Goal: Task Accomplishment & Management: Manage account settings

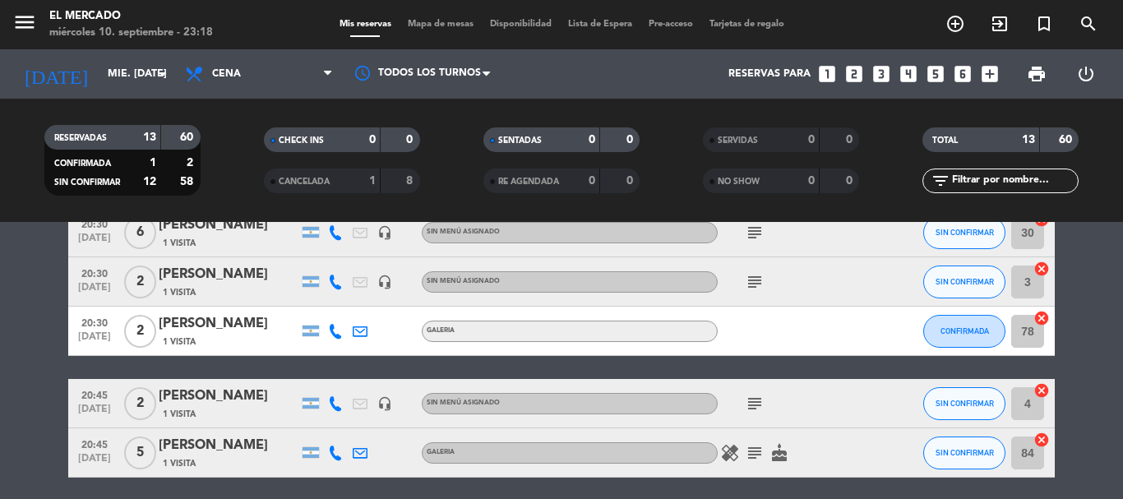
scroll to position [411, 0]
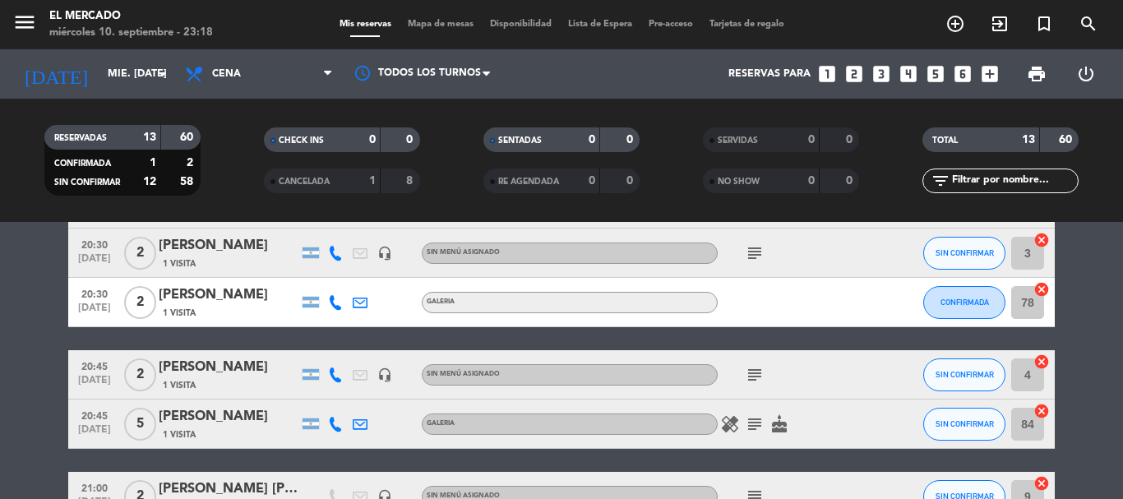
click at [228, 376] on div "[PERSON_NAME]" at bounding box center [229, 367] width 140 height 21
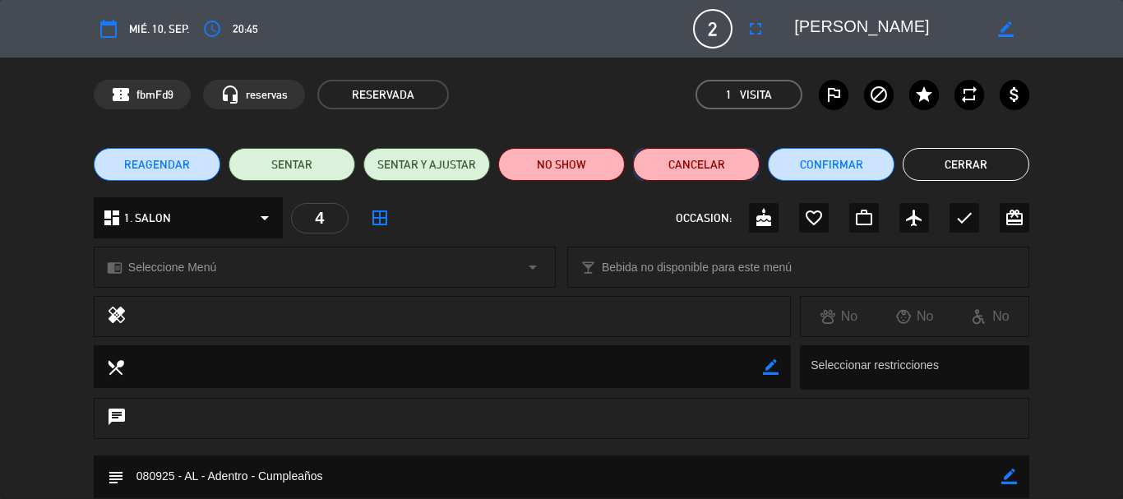
click at [702, 167] on button "Cancelar" at bounding box center [696, 164] width 127 height 33
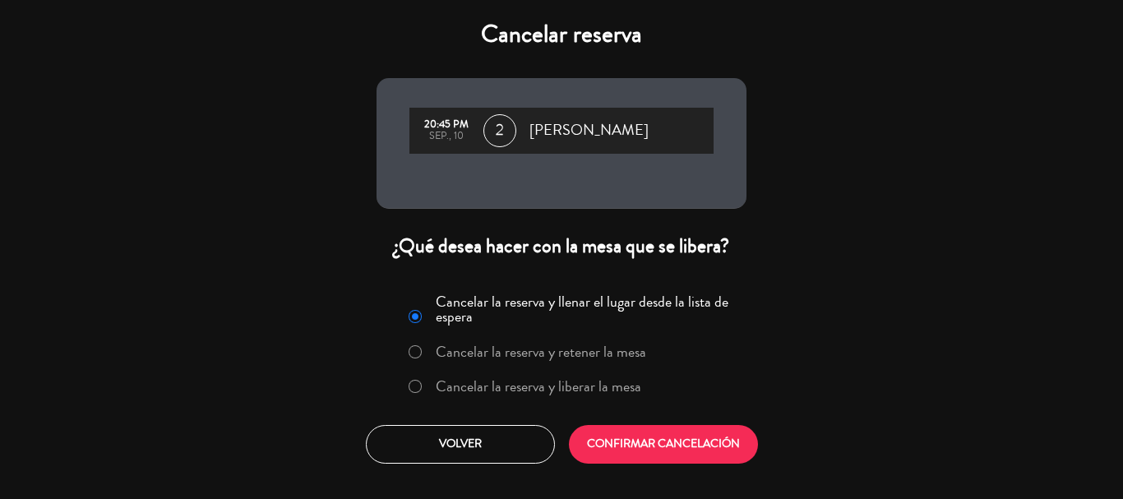
click at [592, 381] on label "Cancelar la reserva y liberar la mesa" at bounding box center [538, 386] width 205 height 15
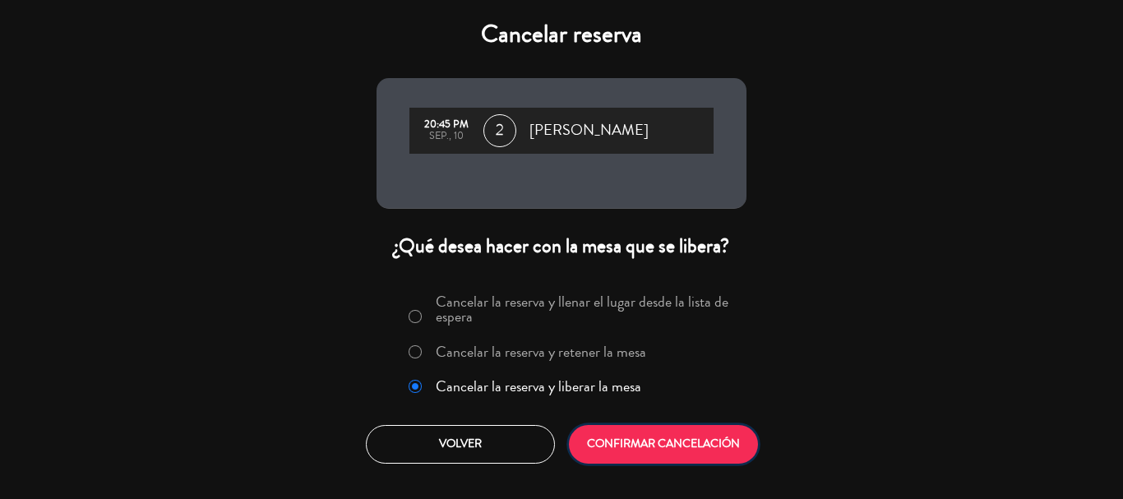
click at [616, 439] on button "CONFIRMAR CANCELACIÓN" at bounding box center [663, 444] width 189 height 39
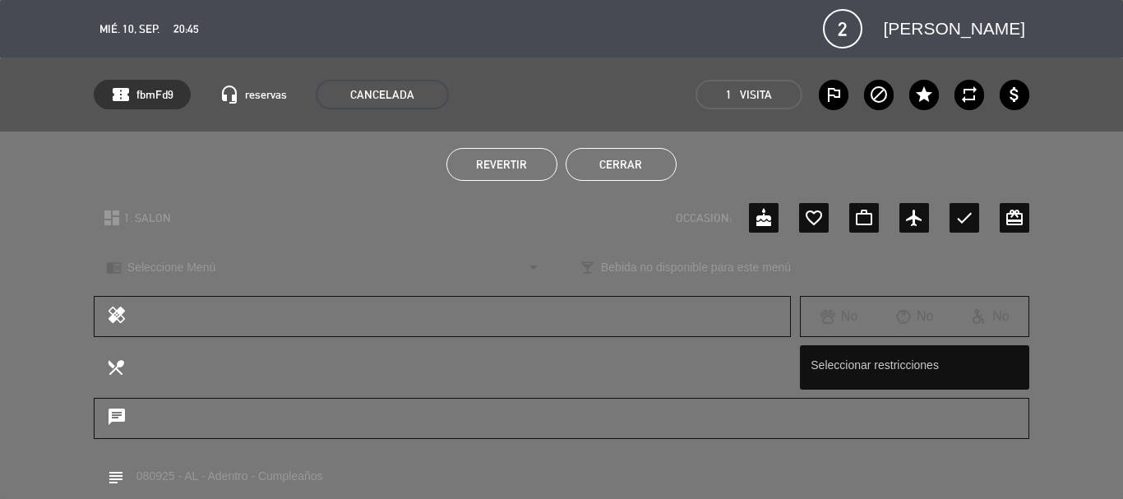
click at [616, 154] on button "Cerrar" at bounding box center [620, 164] width 111 height 33
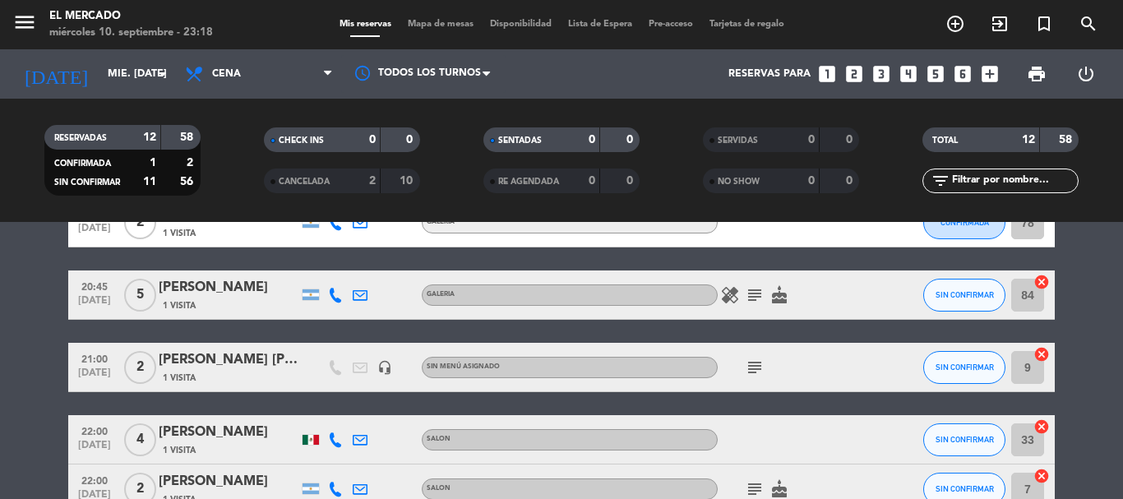
scroll to position [588, 0]
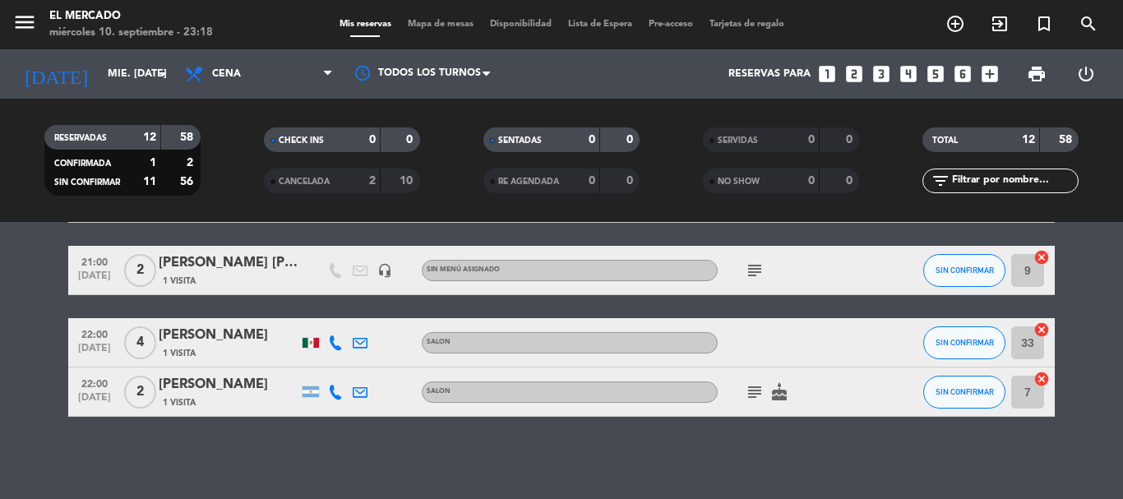
click at [236, 385] on div "[PERSON_NAME]" at bounding box center [229, 384] width 140 height 21
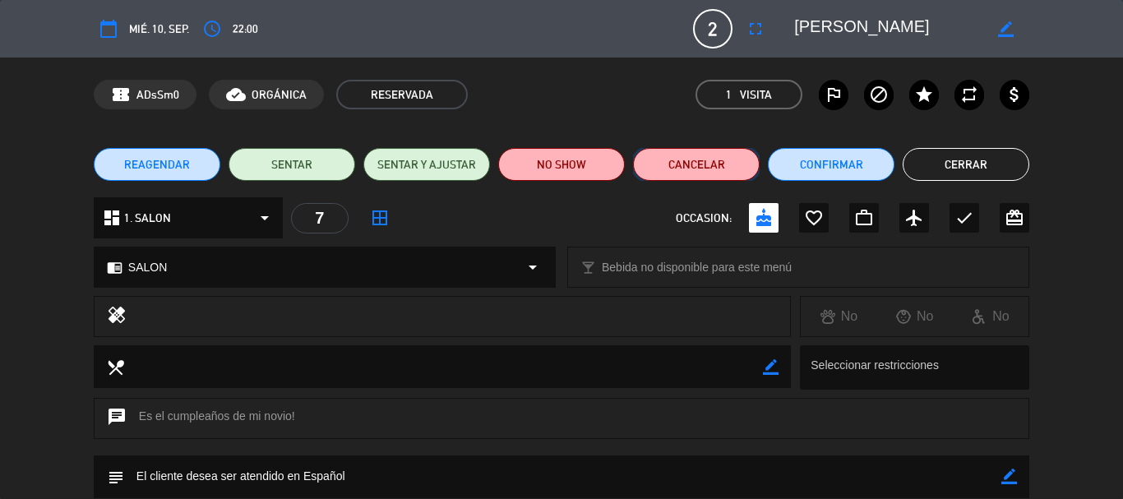
click at [689, 171] on button "Cancelar" at bounding box center [696, 164] width 127 height 33
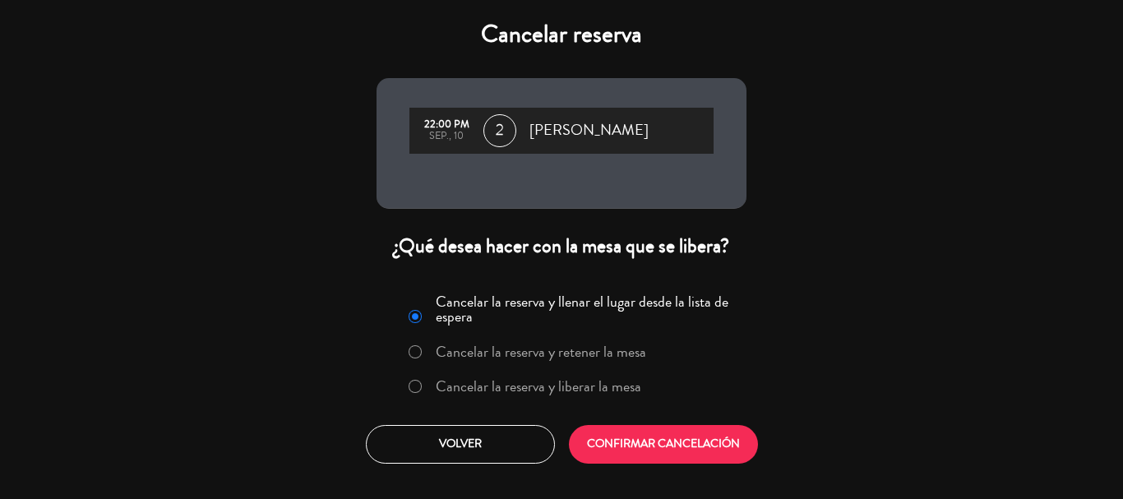
click at [598, 394] on label "Cancelar la reserva y liberar la mesa" at bounding box center [538, 386] width 205 height 15
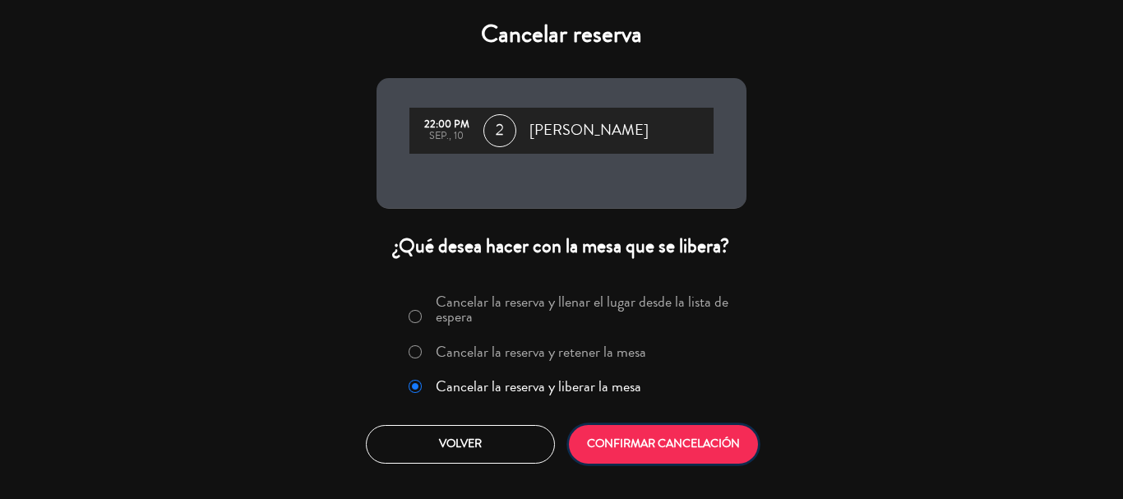
click at [664, 432] on button "CONFIRMAR CANCELACIÓN" at bounding box center [663, 444] width 189 height 39
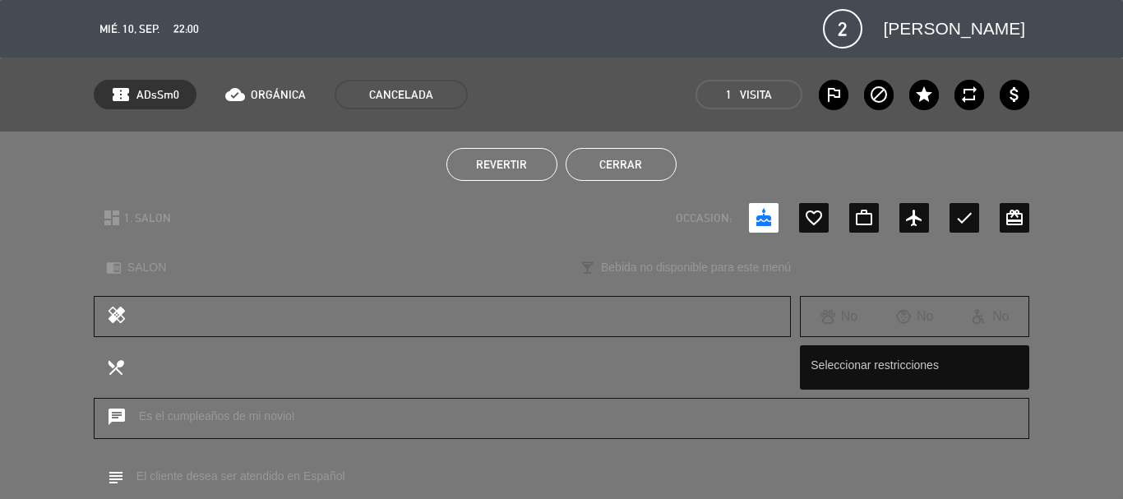
click at [627, 157] on button "Cerrar" at bounding box center [620, 164] width 111 height 33
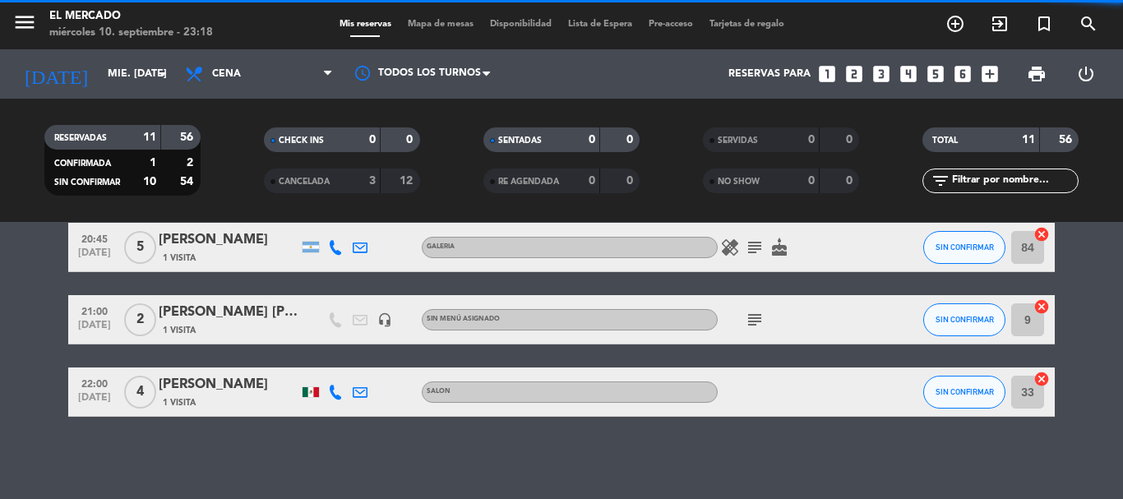
scroll to position [538, 0]
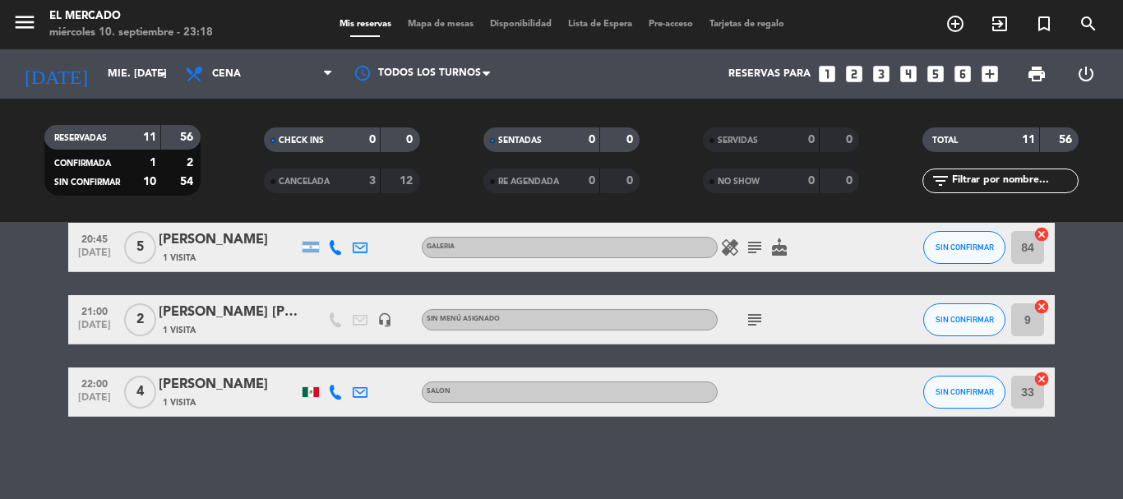
click at [312, 381] on div at bounding box center [310, 391] width 25 height 48
click at [312, 390] on div at bounding box center [310, 392] width 16 height 10
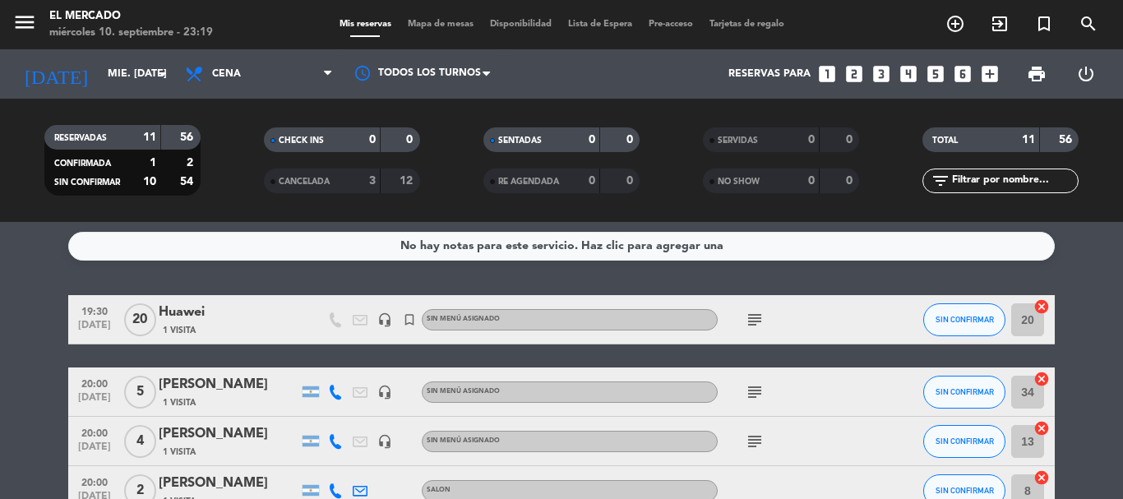
scroll to position [0, 0]
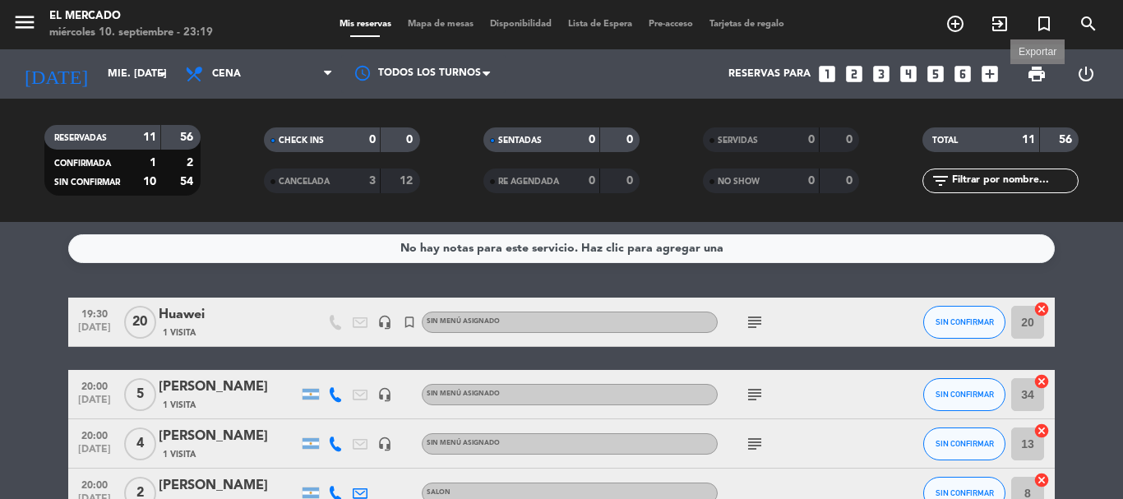
click at [1043, 74] on span "print" at bounding box center [1037, 74] width 20 height 20
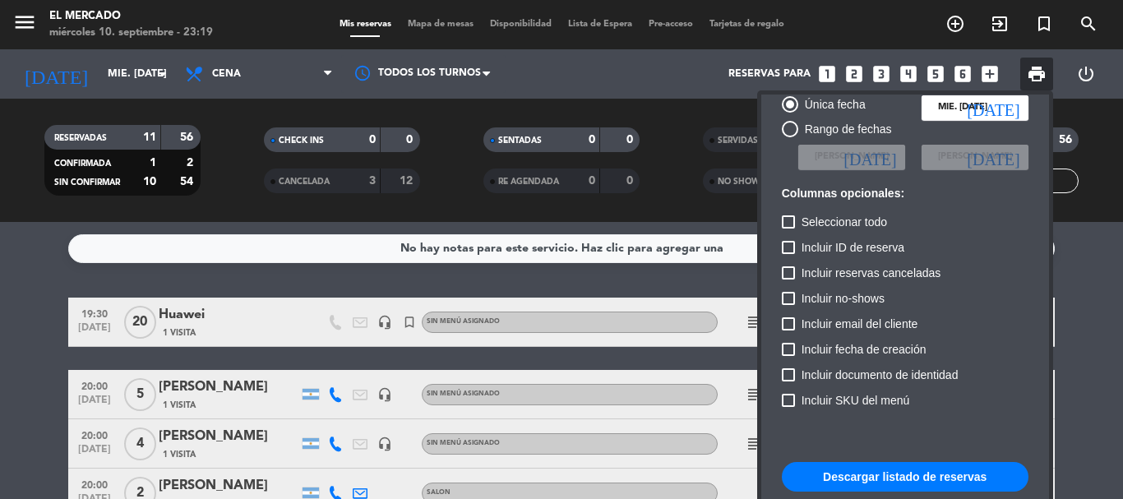
scroll to position [82, 0]
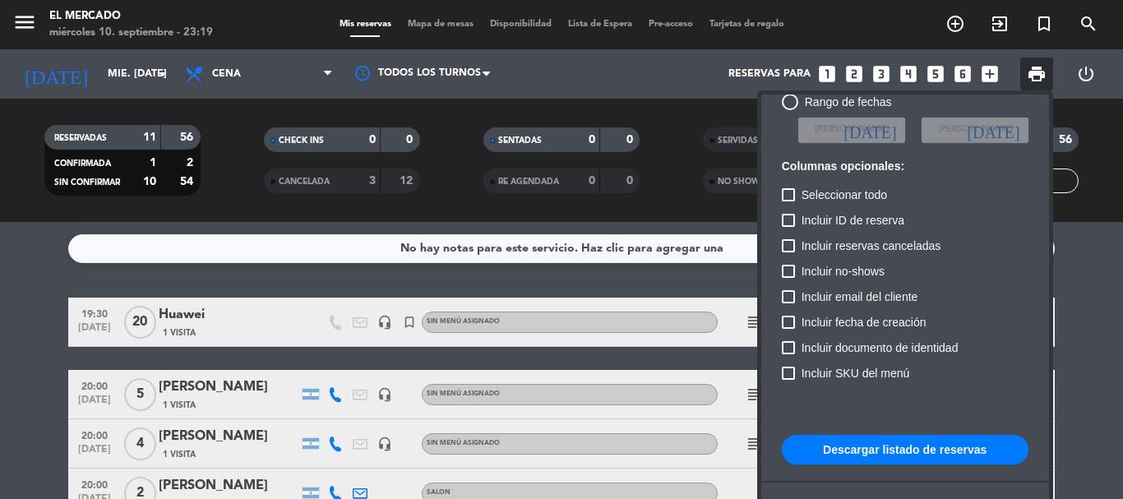
click at [891, 450] on button "Descargar listado de reservas" at bounding box center [905, 450] width 247 height 30
click at [122, 63] on div at bounding box center [561, 249] width 1123 height 499
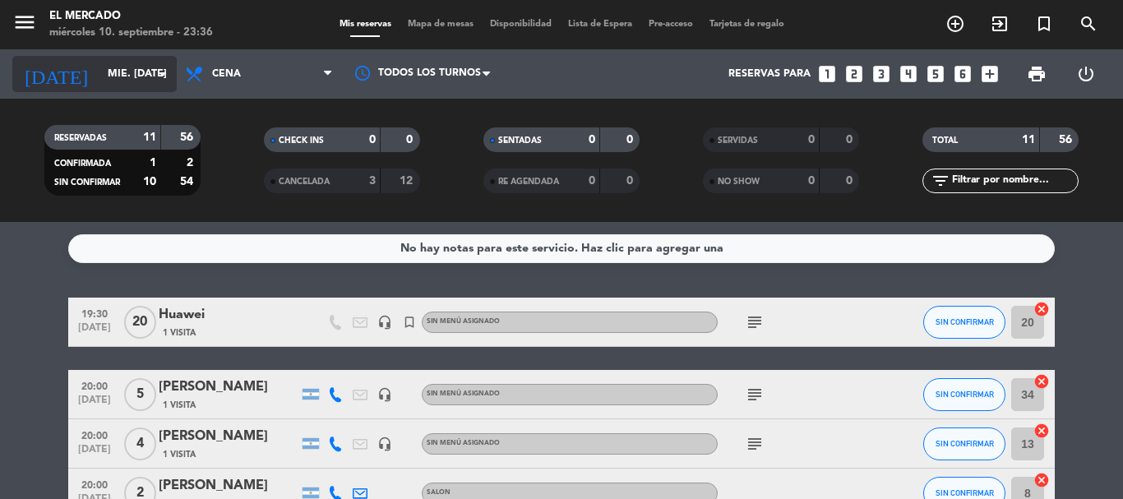
click at [122, 66] on input "mié. [DATE]" at bounding box center [168, 74] width 139 height 28
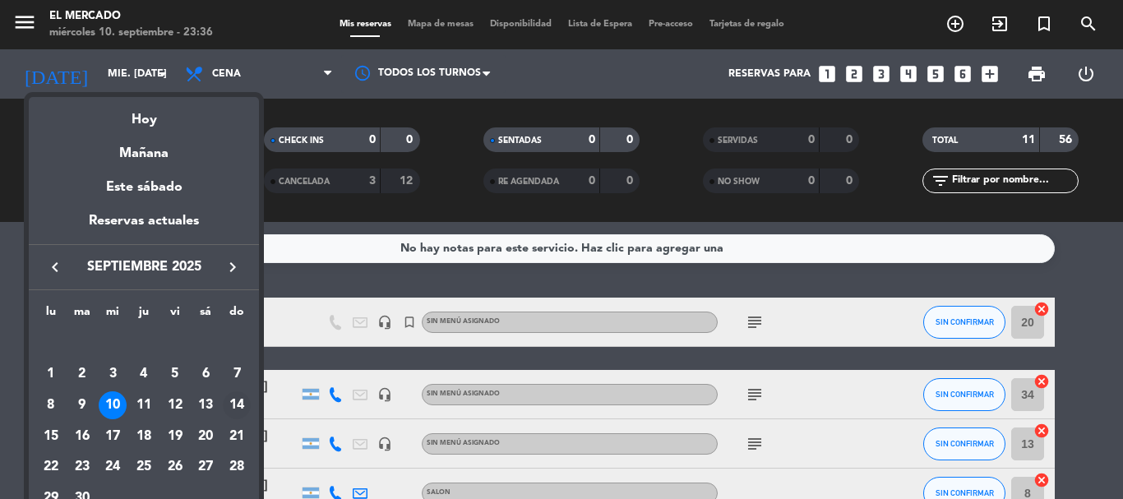
click at [232, 402] on div "14" at bounding box center [237, 405] width 28 height 28
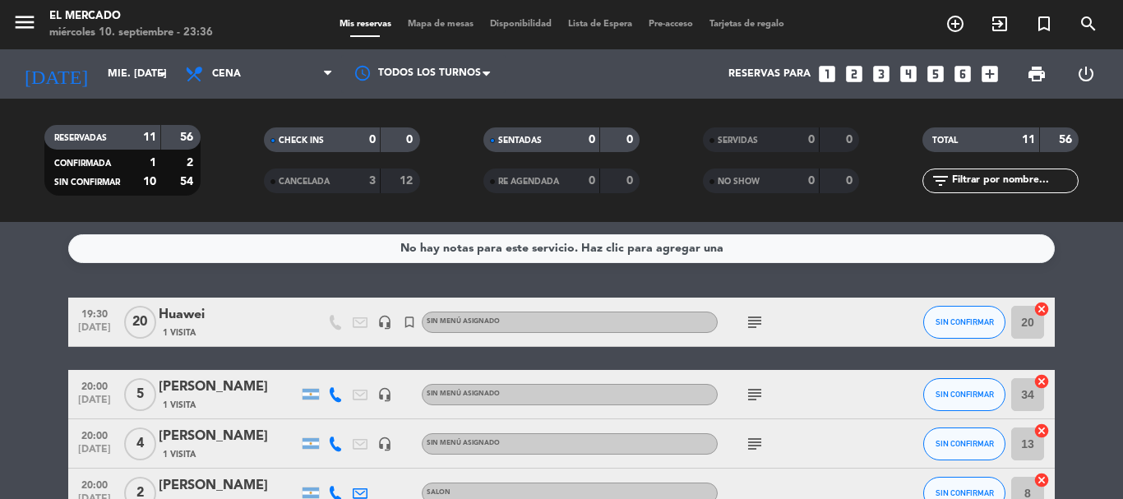
type input "dom. [DATE]"
click at [19, 18] on icon "menu" at bounding box center [24, 22] width 25 height 25
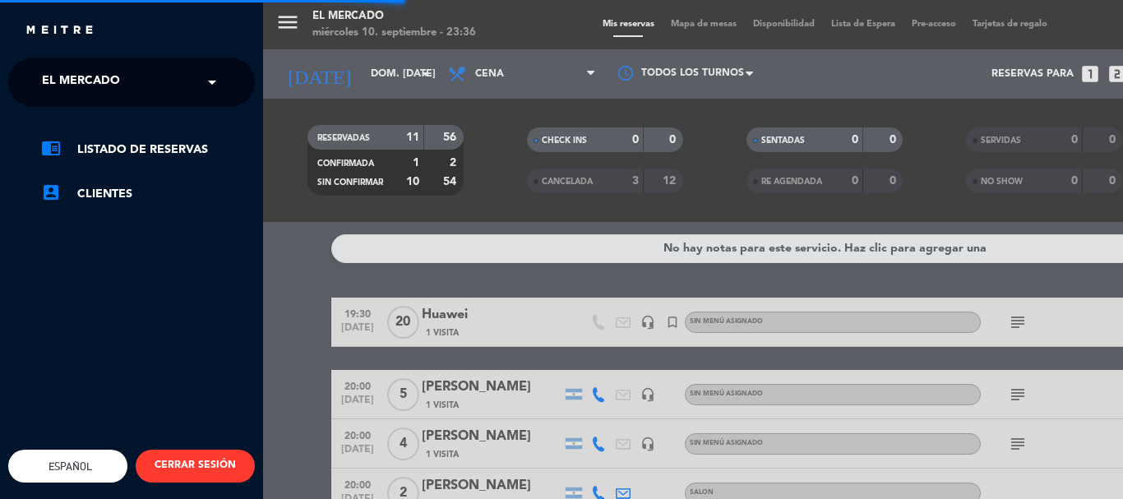
click at [89, 80] on span "El Mercado" at bounding box center [81, 82] width 78 height 35
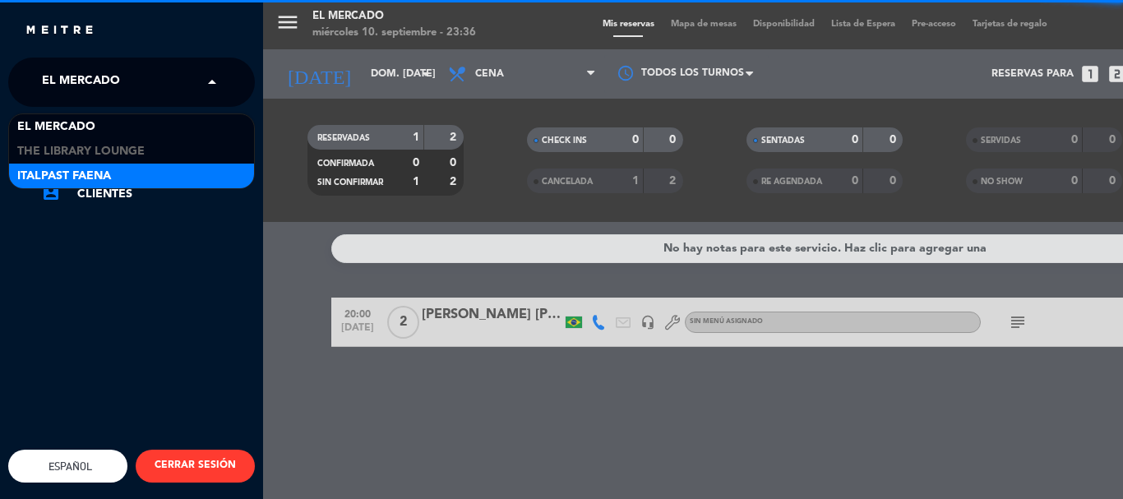
click at [88, 167] on span "Italpast Faena" at bounding box center [64, 176] width 94 height 19
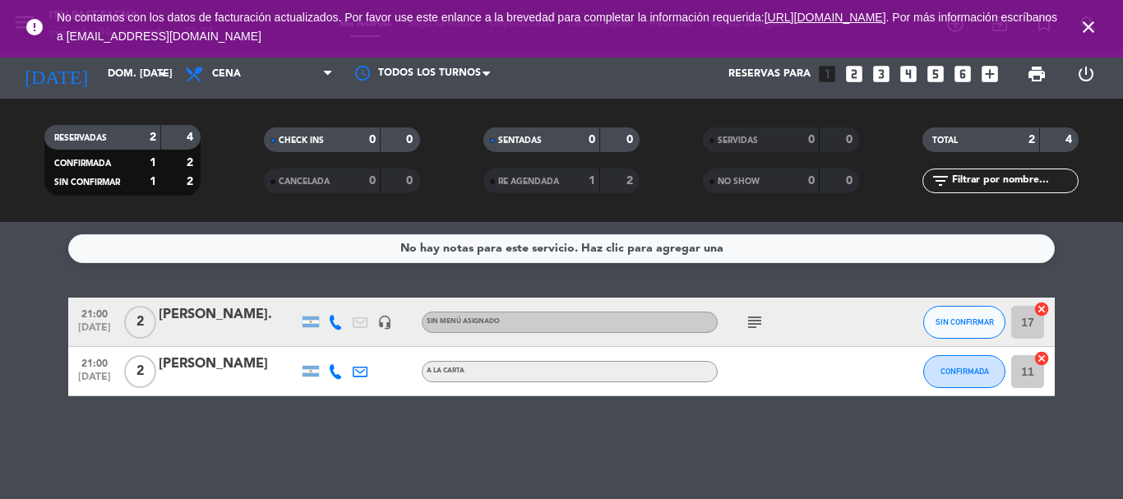
click at [939, 68] on icon "looks_5" at bounding box center [935, 73] width 21 height 21
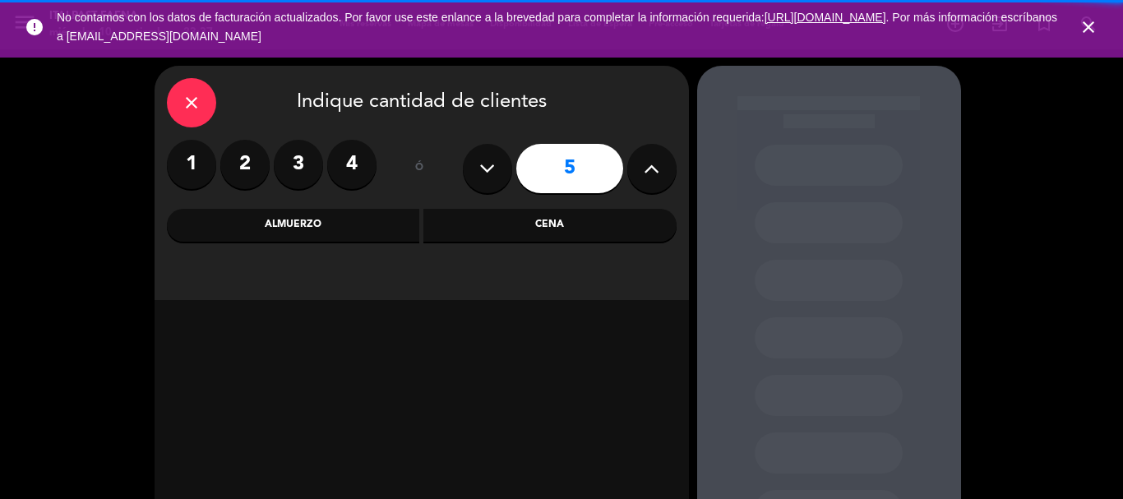
click at [566, 228] on div "Cena" at bounding box center [549, 225] width 253 height 33
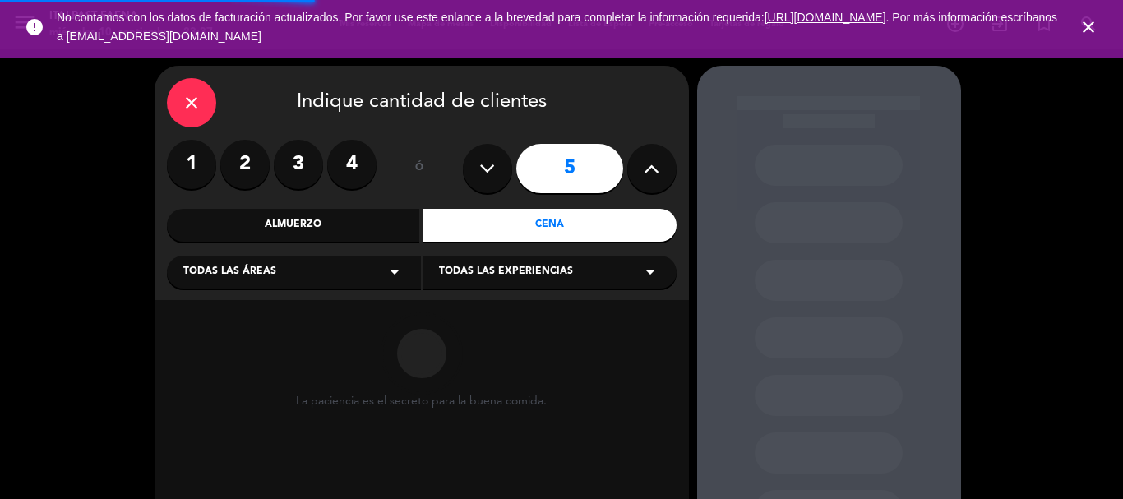
click at [271, 222] on div "Almuerzo" at bounding box center [293, 225] width 253 height 33
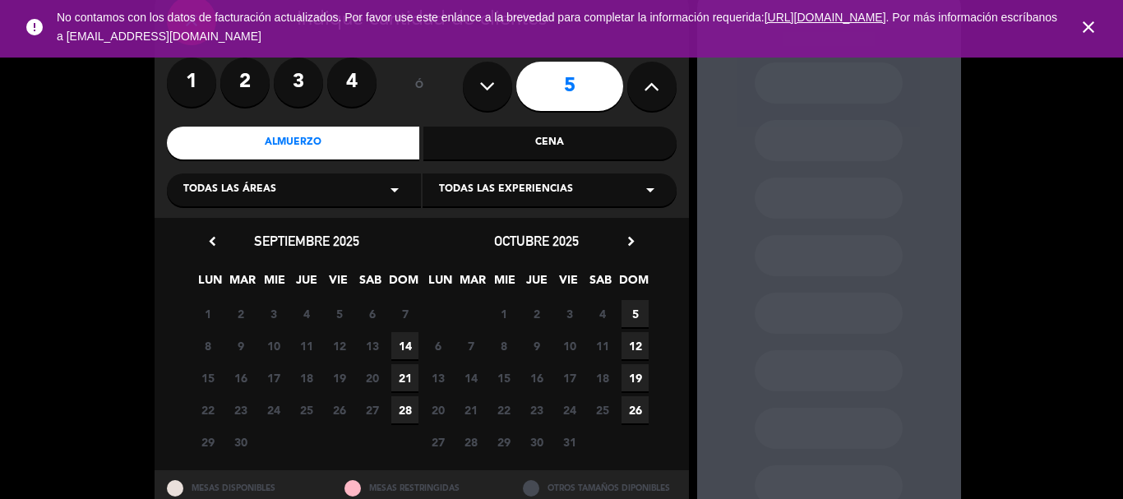
click at [404, 344] on span "14" at bounding box center [404, 345] width 27 height 27
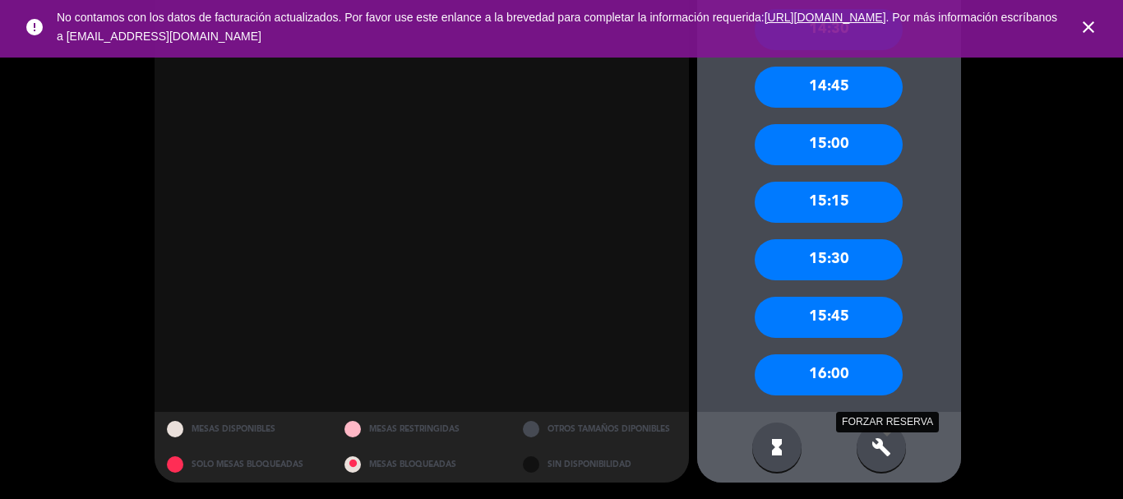
click at [877, 450] on icon "build" at bounding box center [881, 447] width 20 height 20
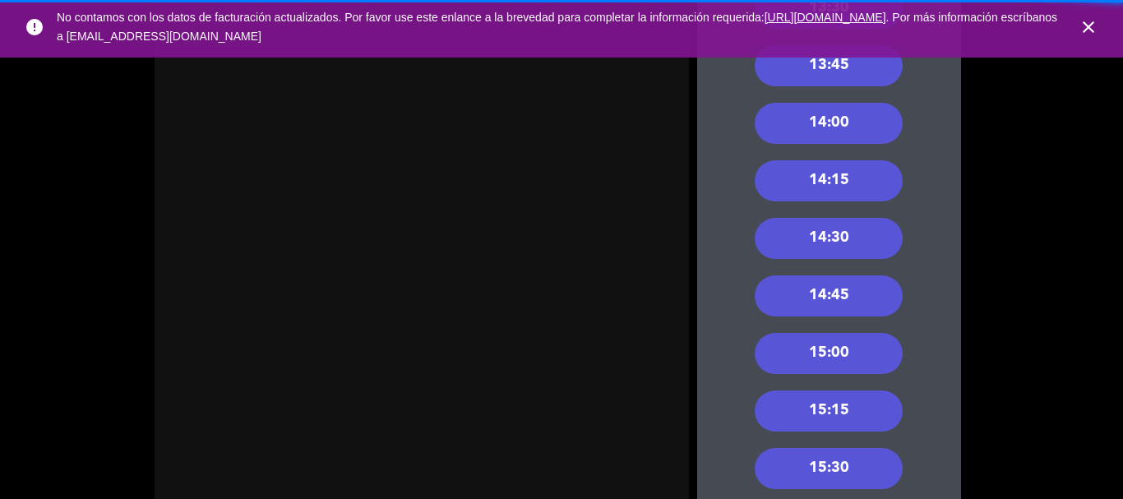
scroll to position [492, 0]
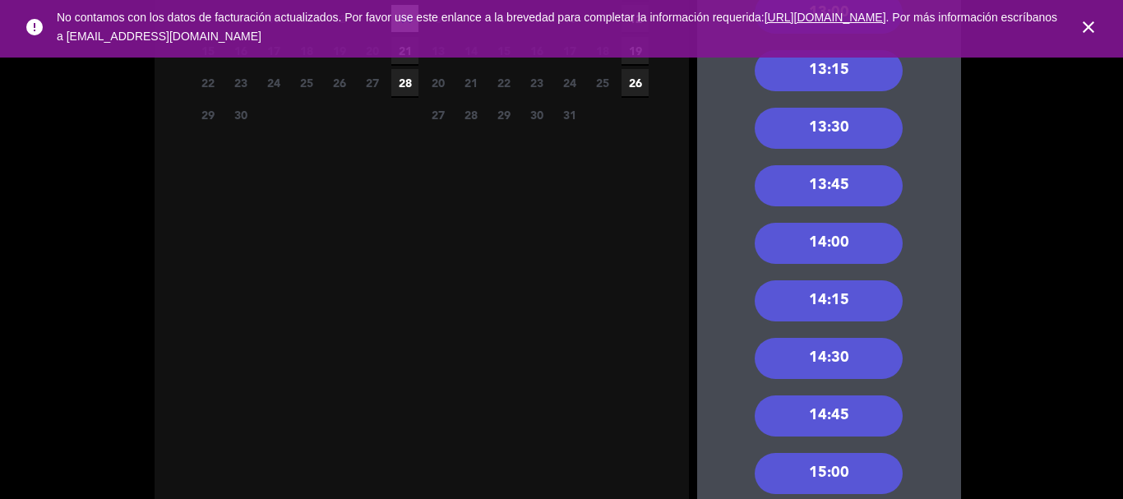
click at [832, 143] on div "13:30" at bounding box center [829, 128] width 148 height 41
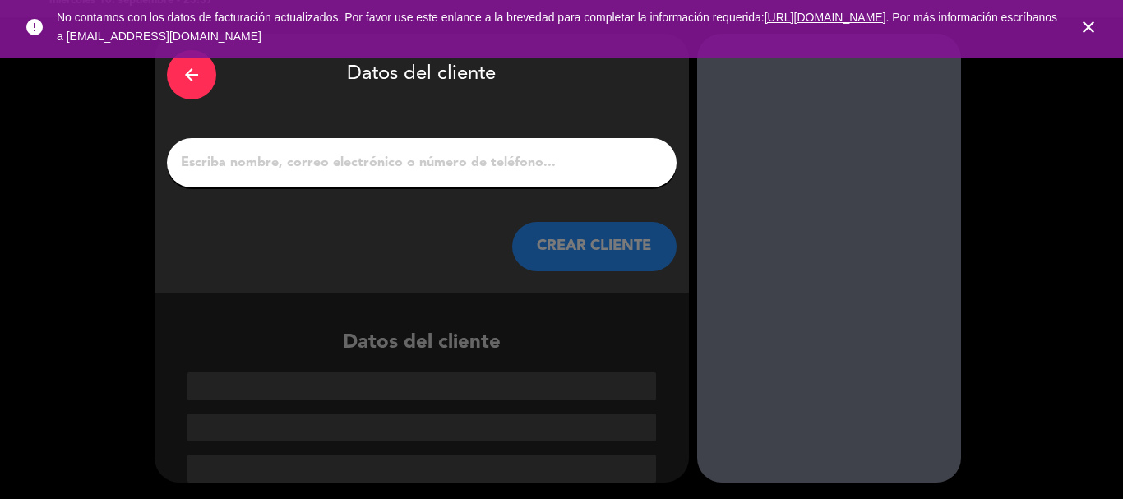
click at [1088, 28] on icon "close" at bounding box center [1088, 27] width 20 height 20
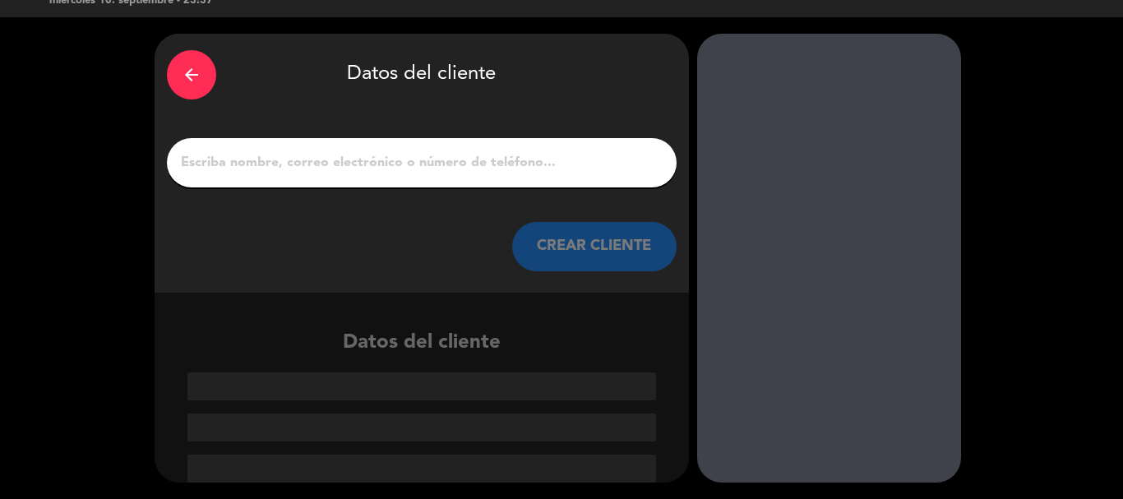
click at [297, 159] on input "1" at bounding box center [421, 162] width 485 height 23
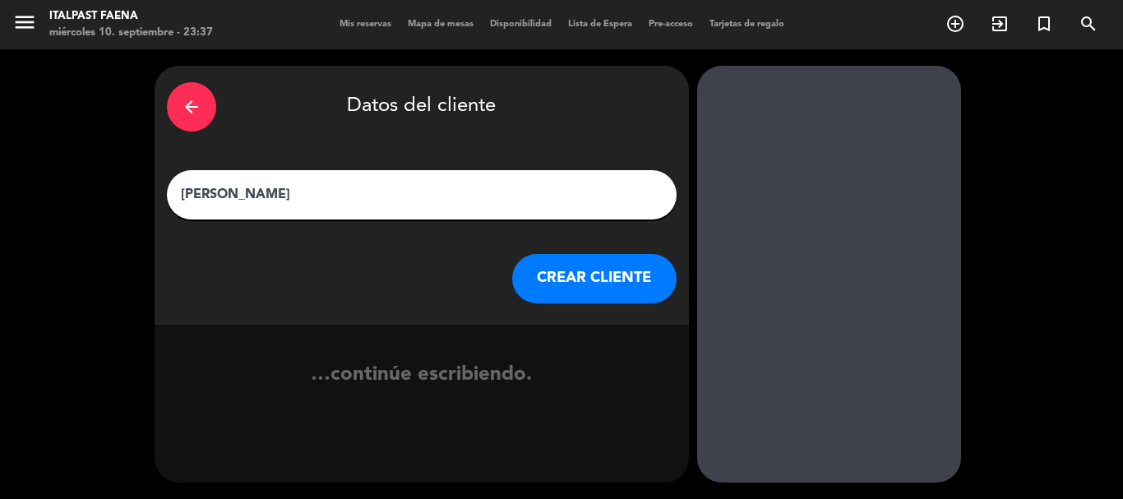
type input "[PERSON_NAME]"
click at [633, 281] on button "CREAR CLIENTE" at bounding box center [594, 278] width 164 height 49
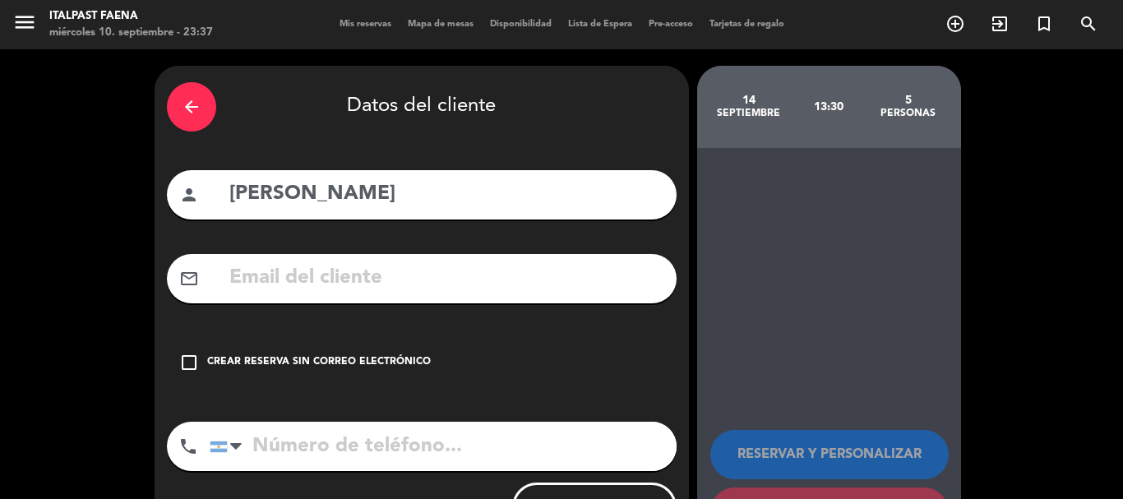
click at [329, 339] on div "check_box_outline_blank Crear reserva sin correo electrónico" at bounding box center [422, 362] width 510 height 49
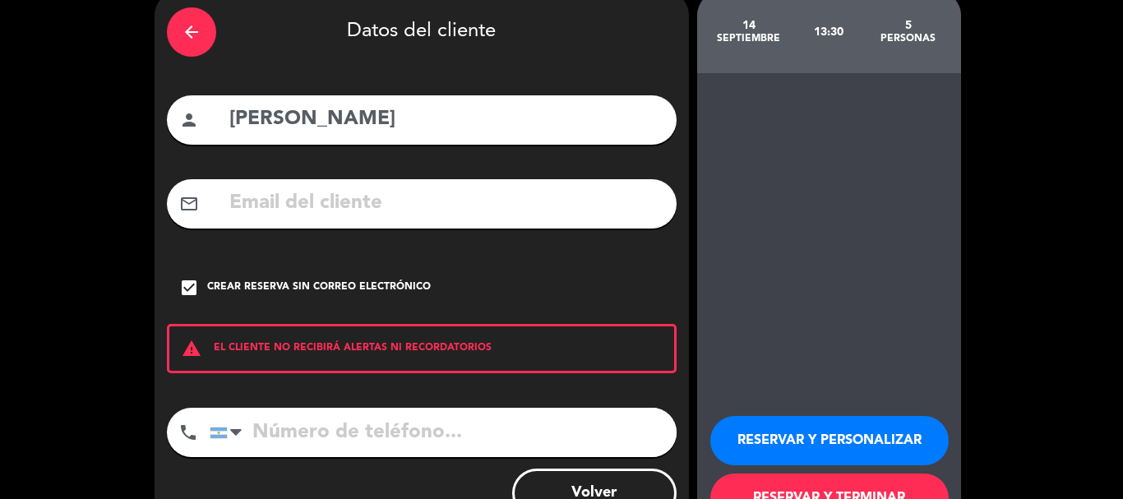
scroll to position [82, 0]
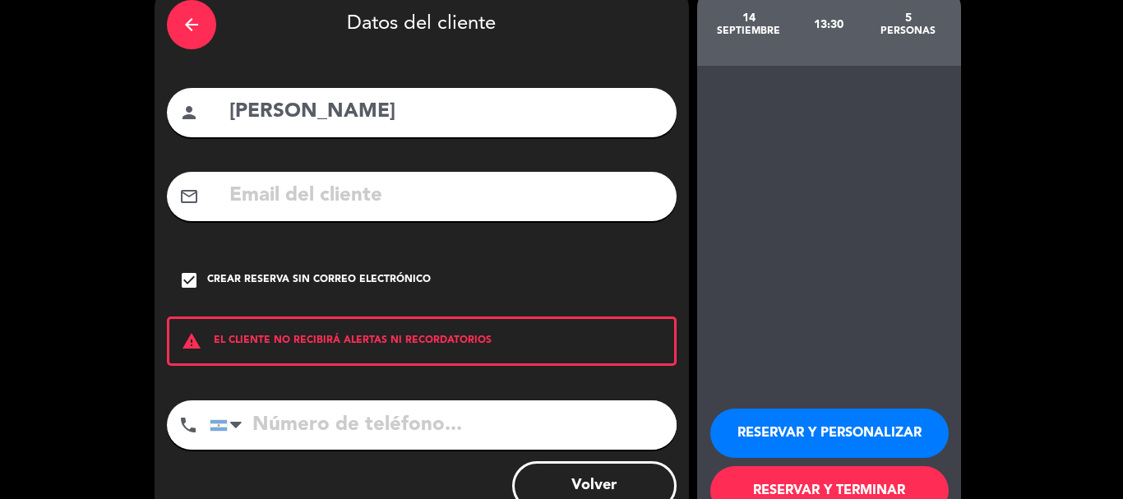
click at [750, 421] on button "RESERVAR Y PERSONALIZAR" at bounding box center [829, 433] width 238 height 49
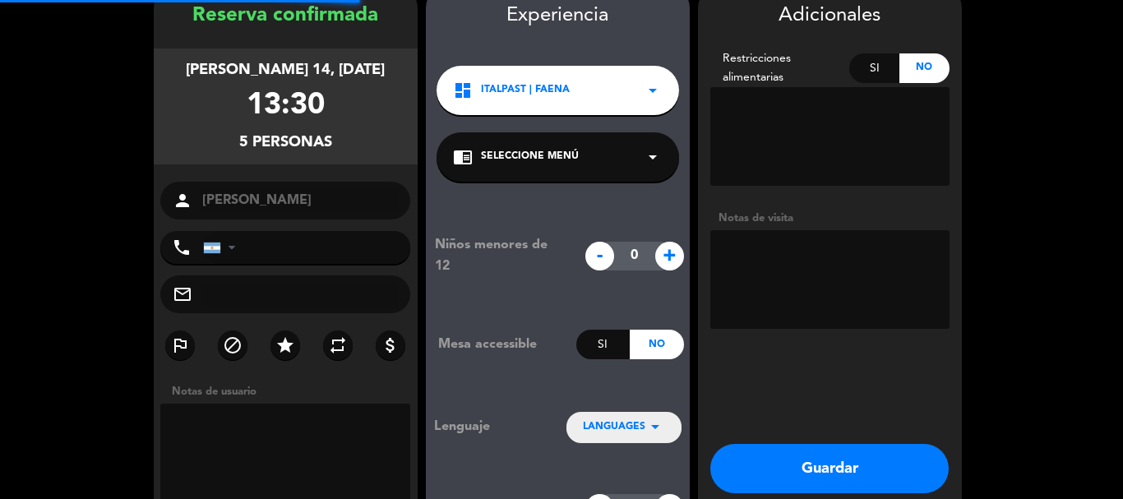
scroll to position [66, 0]
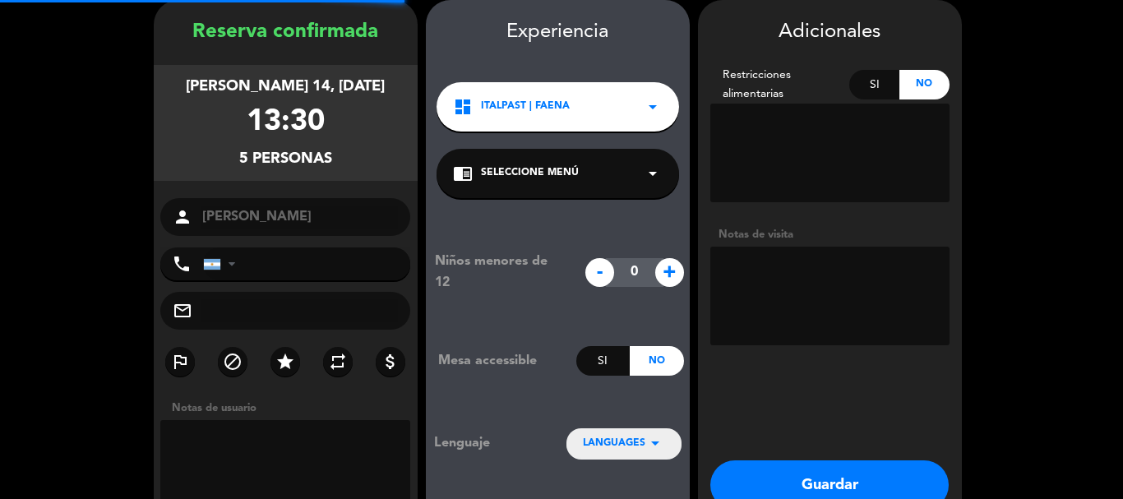
click at [813, 310] on textarea at bounding box center [829, 296] width 239 height 99
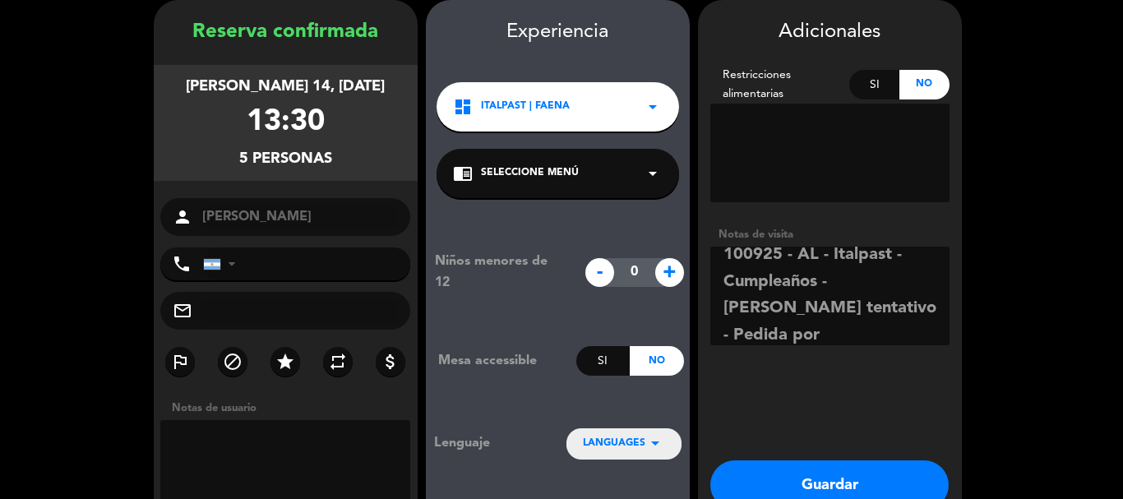
scroll to position [0, 0]
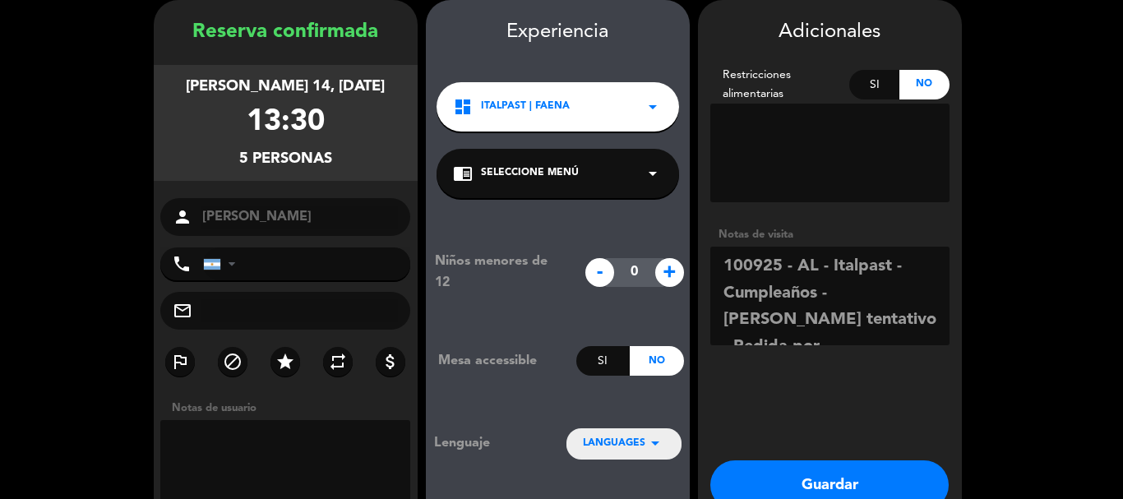
drag, startPoint x: 786, startPoint y: 332, endPoint x: 699, endPoint y: 250, distance: 119.8
click at [694, 250] on booking-confirmed "Reserva confirmada [PERSON_NAME] 14, [DATE] 13:30 5 personas person [PERSON_NAM…" at bounding box center [561, 287] width 1090 height 575
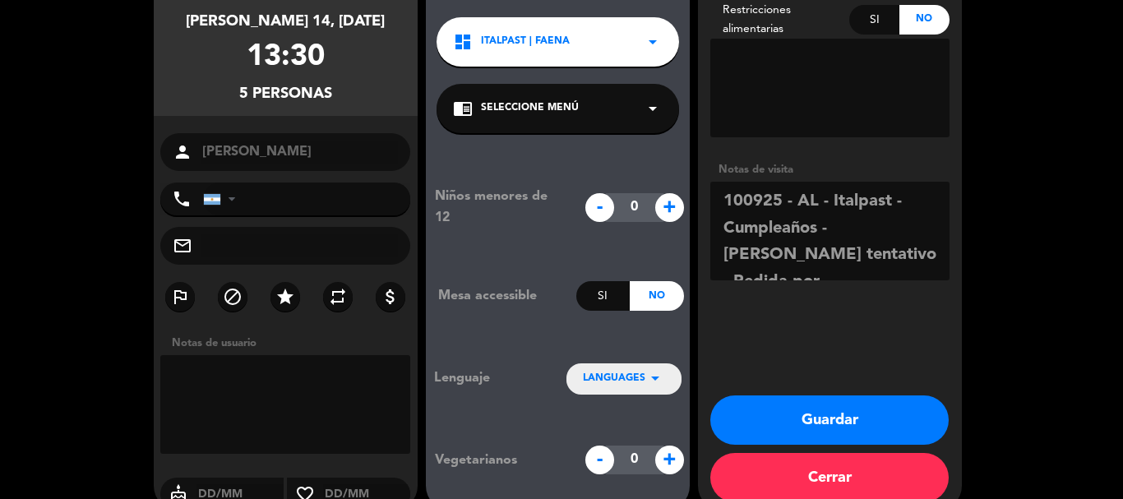
scroll to position [148, 0]
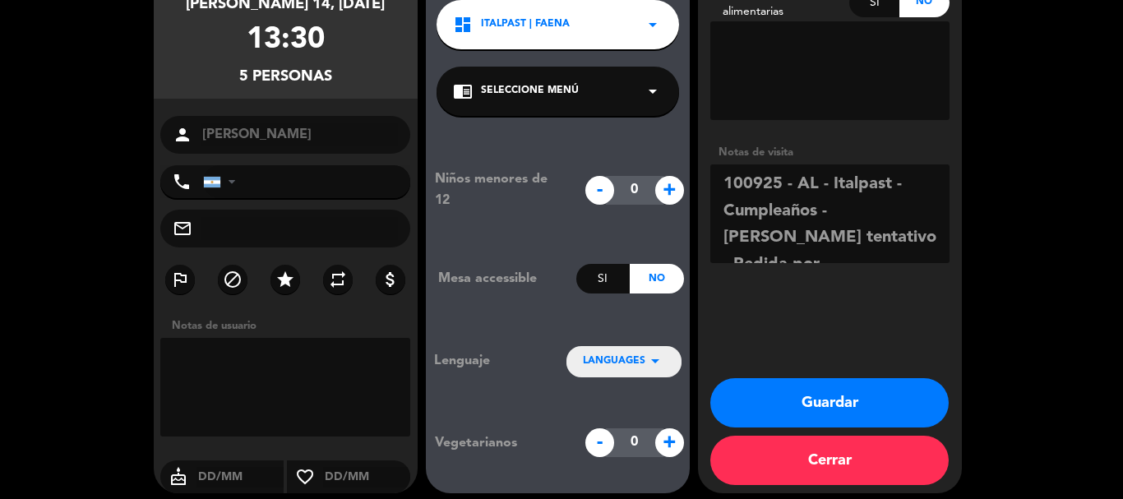
type textarea "100925 - AL - Italpast - Cumpleaños - [PERSON_NAME] tentativo - Pedida por [PER…"
click at [745, 401] on button "Guardar" at bounding box center [829, 402] width 238 height 49
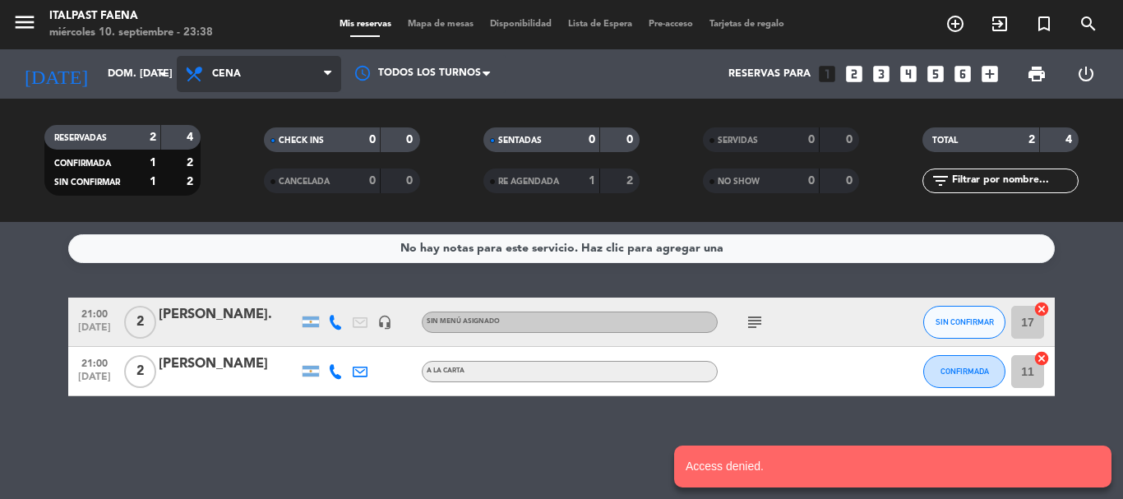
click at [269, 85] on span "Cena" at bounding box center [259, 74] width 164 height 36
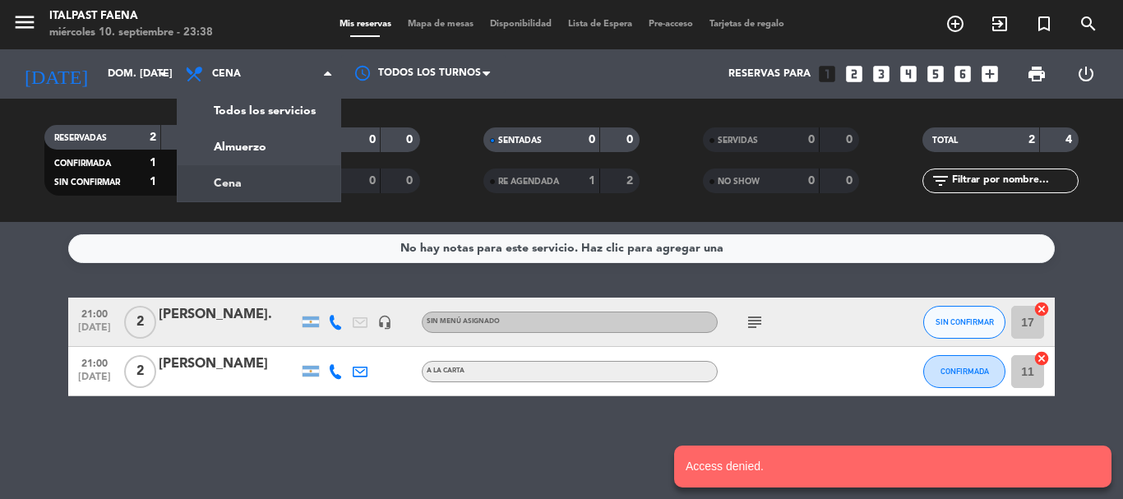
click at [926, 67] on icon "looks_5" at bounding box center [935, 73] width 21 height 21
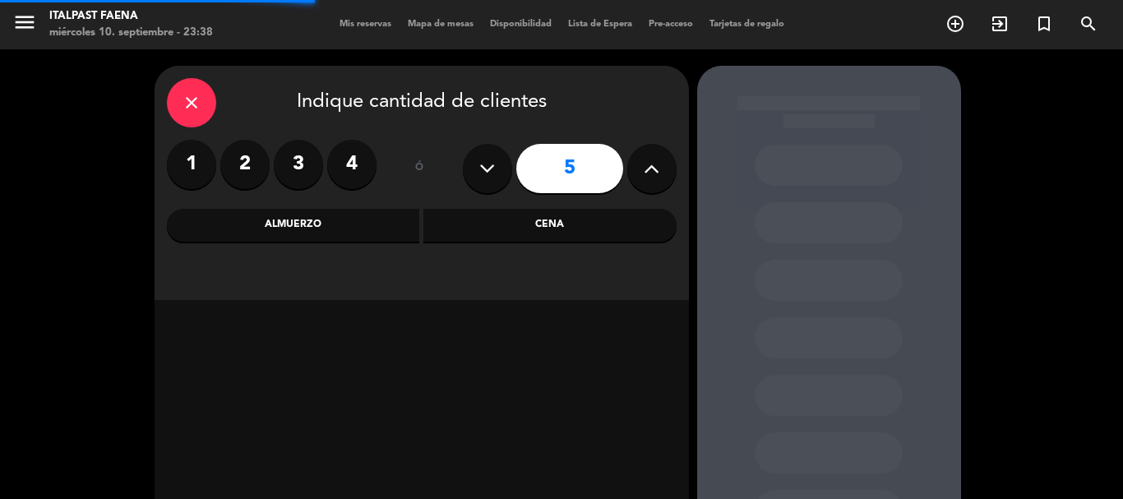
click at [579, 214] on div "Cena" at bounding box center [549, 225] width 253 height 33
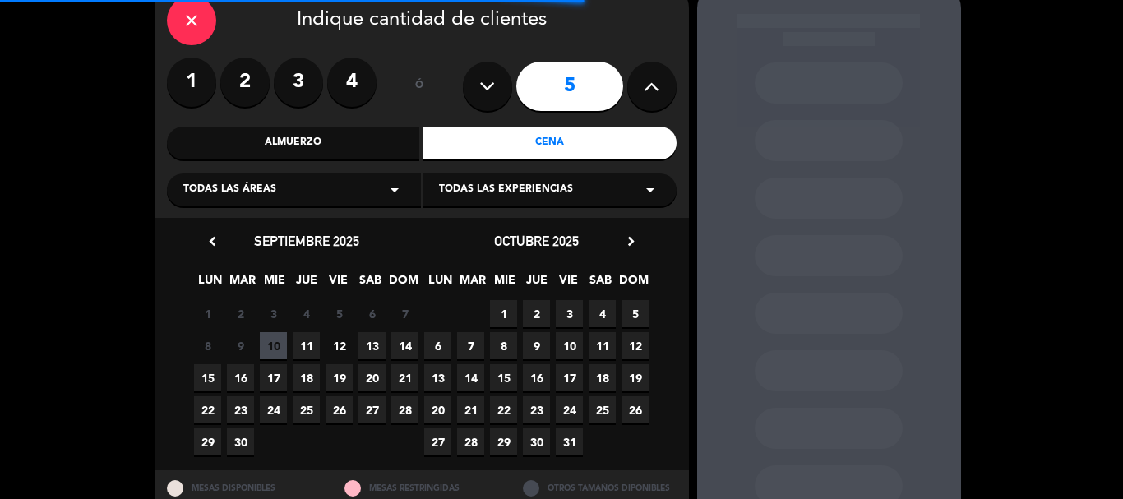
click at [393, 344] on span "14" at bounding box center [404, 345] width 27 height 27
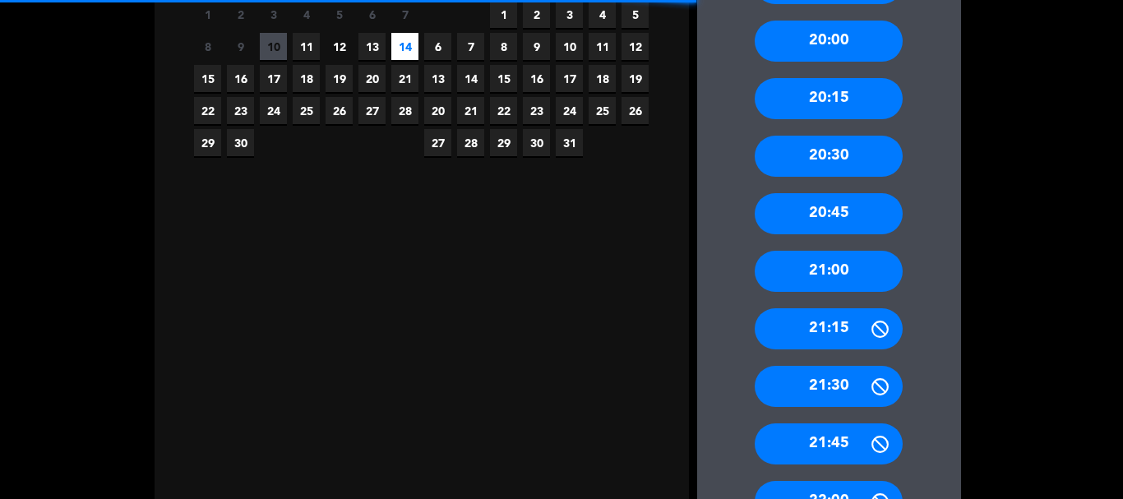
scroll to position [738, 0]
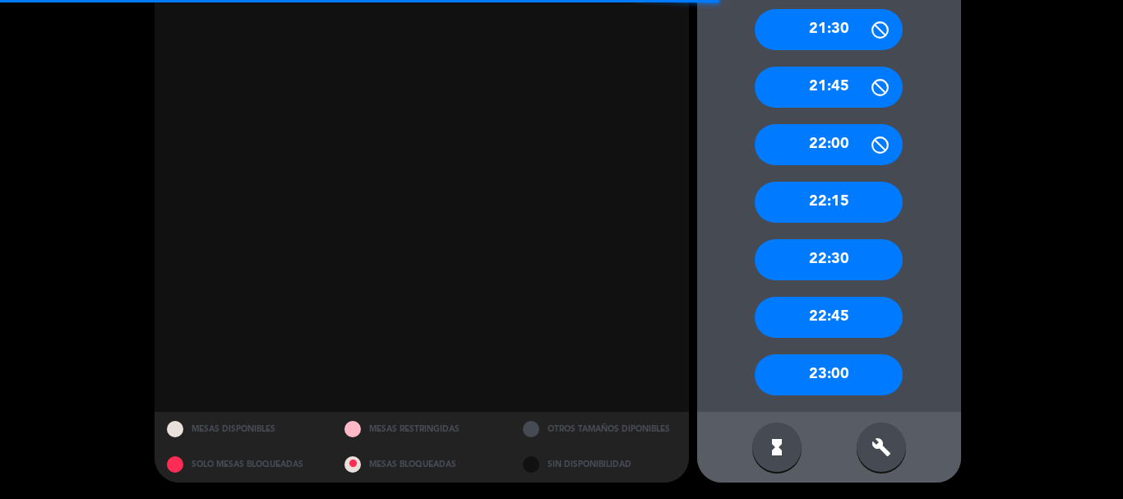
click at [883, 441] on icon "build" at bounding box center [881, 447] width 20 height 20
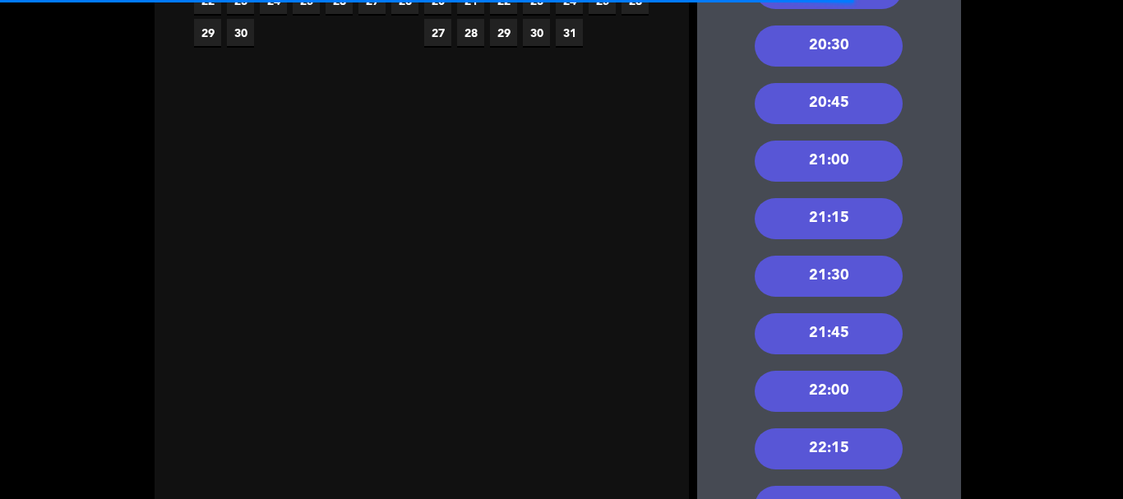
click at [809, 48] on div "20:30" at bounding box center [829, 45] width 148 height 41
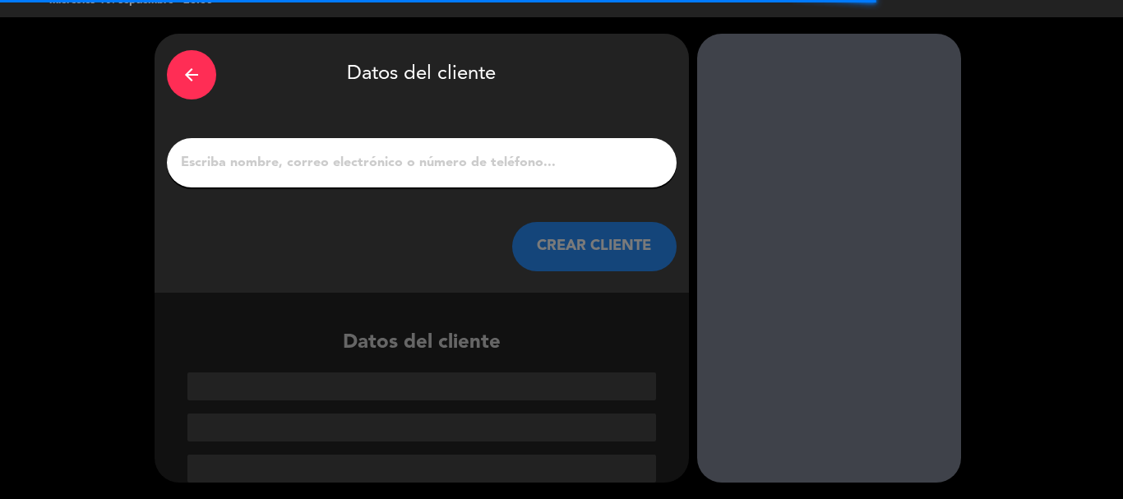
scroll to position [32, 0]
click at [448, 151] on input "1" at bounding box center [421, 162] width 485 height 23
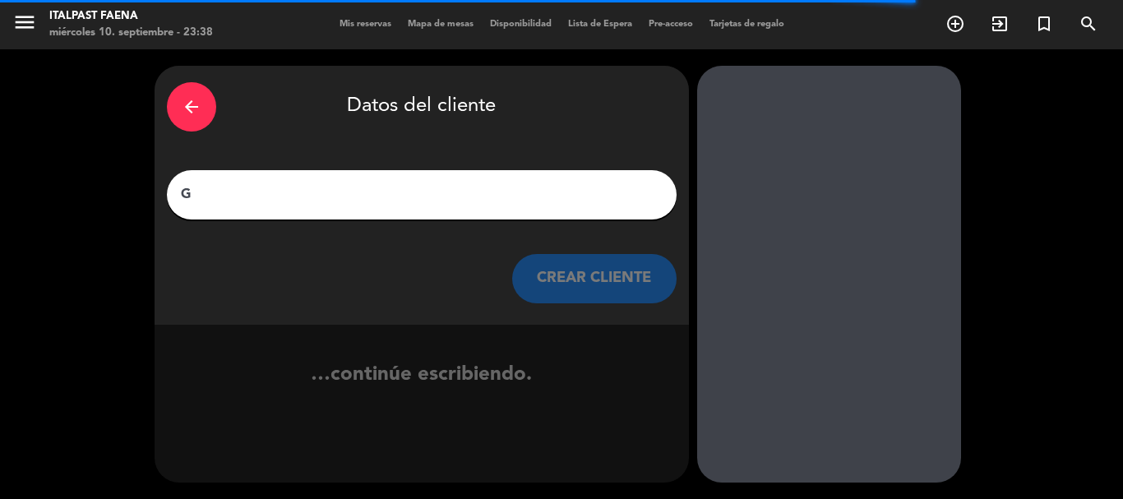
scroll to position [0, 0]
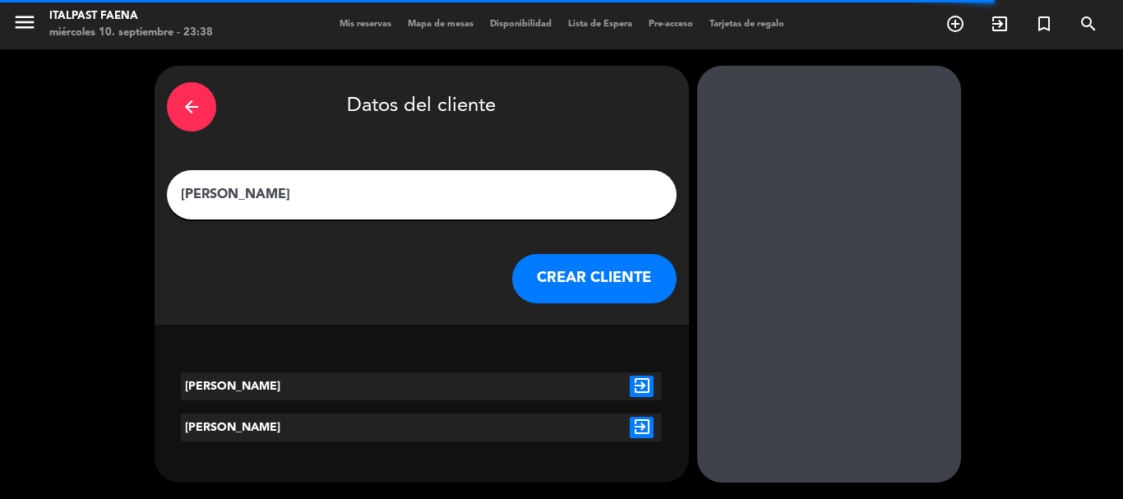
type input "[PERSON_NAME]"
click at [547, 279] on button "CREAR CLIENTE" at bounding box center [594, 278] width 164 height 49
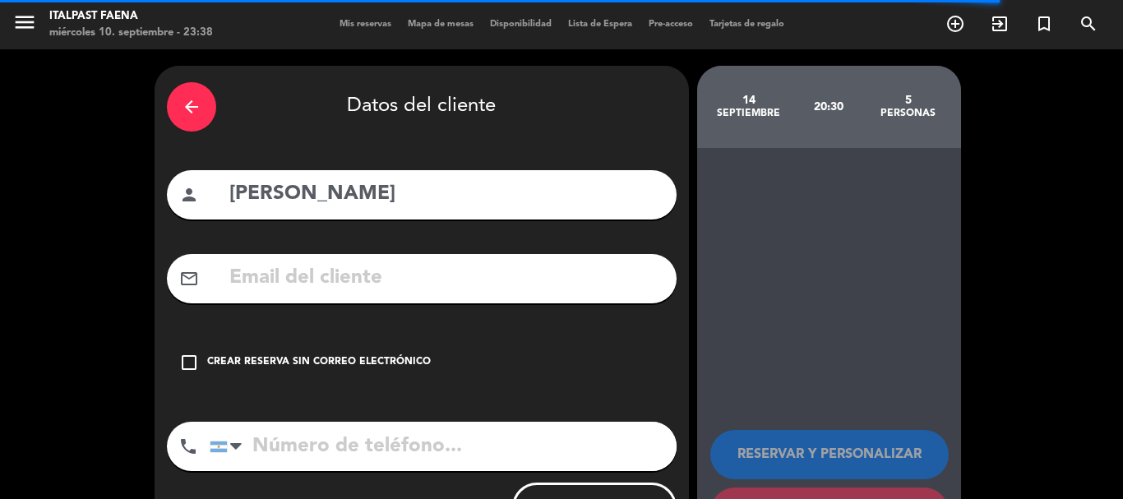
click at [344, 352] on div "check_box_outline_blank Crear reserva sin correo electrónico" at bounding box center [422, 362] width 510 height 49
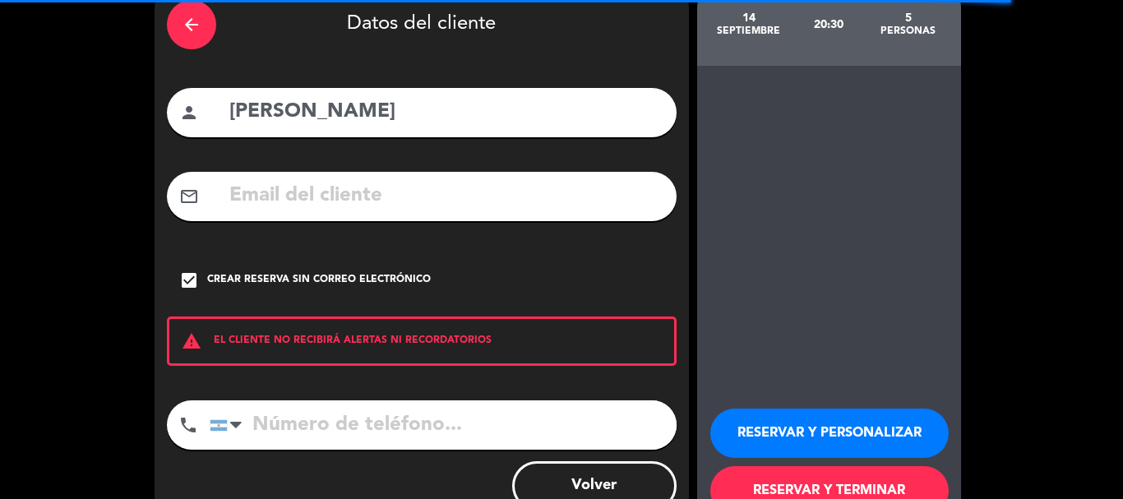
click at [801, 413] on button "RESERVAR Y PERSONALIZAR" at bounding box center [829, 433] width 238 height 49
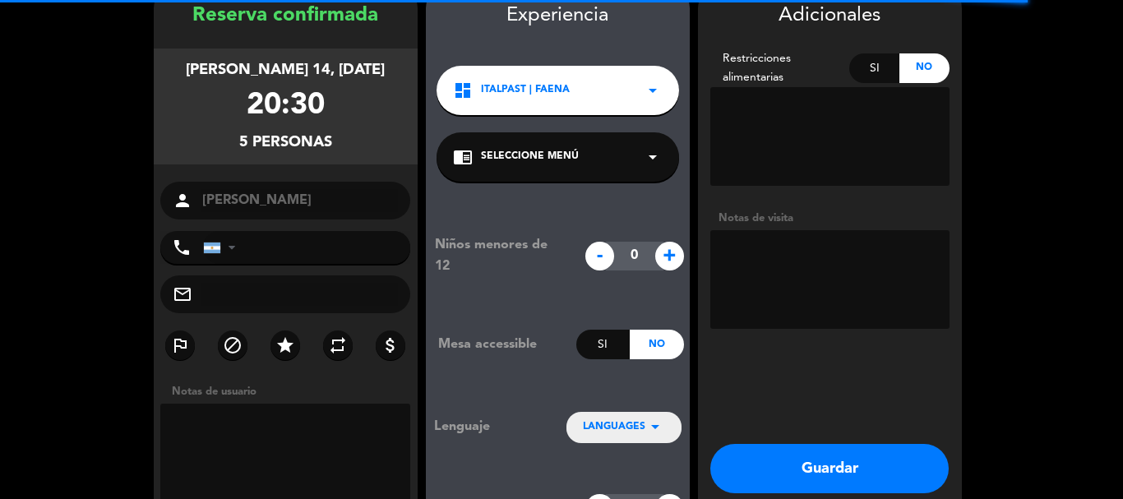
scroll to position [66, 0]
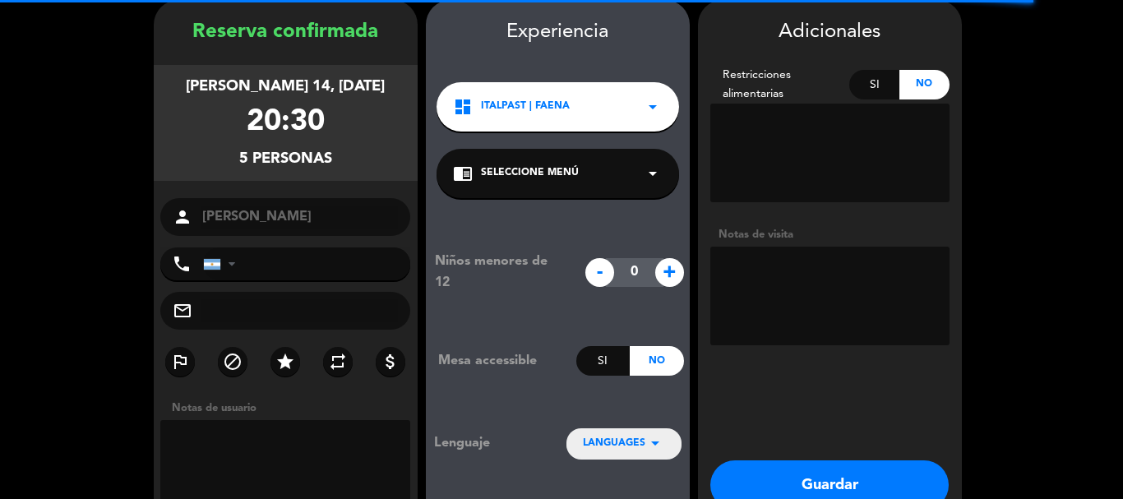
click at [829, 293] on textarea at bounding box center [829, 296] width 239 height 99
paste textarea "100925 - AL - Italpast - Cumpleaños - [PERSON_NAME] tentativo - Pedida por [PER…"
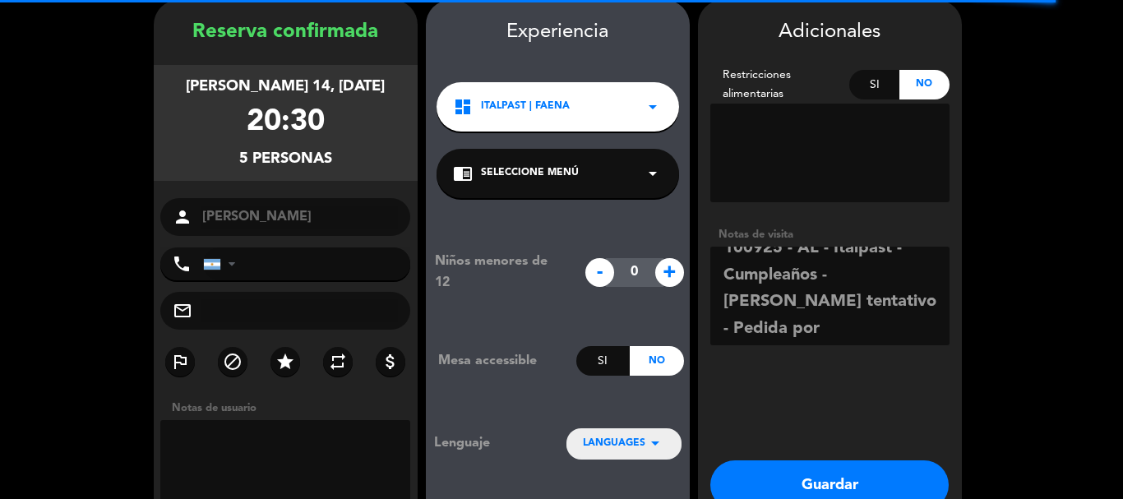
scroll to position [21, 0]
type textarea "100925 - AL - Italpast - Cumpleaños - [PERSON_NAME] tentativo - Pedida por [PER…"
click at [804, 487] on button "Guardar" at bounding box center [829, 484] width 238 height 49
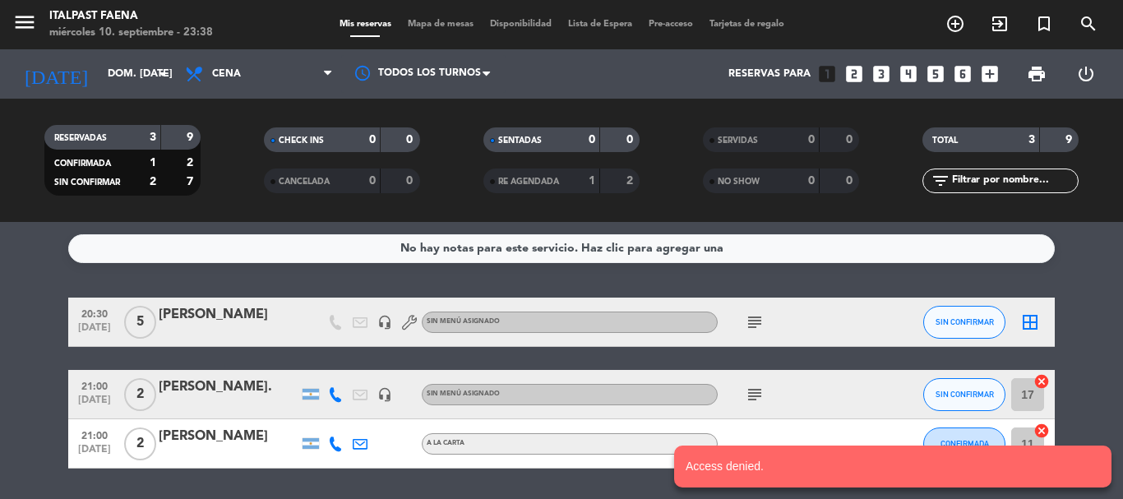
click at [302, 87] on span "Cena" at bounding box center [259, 74] width 164 height 36
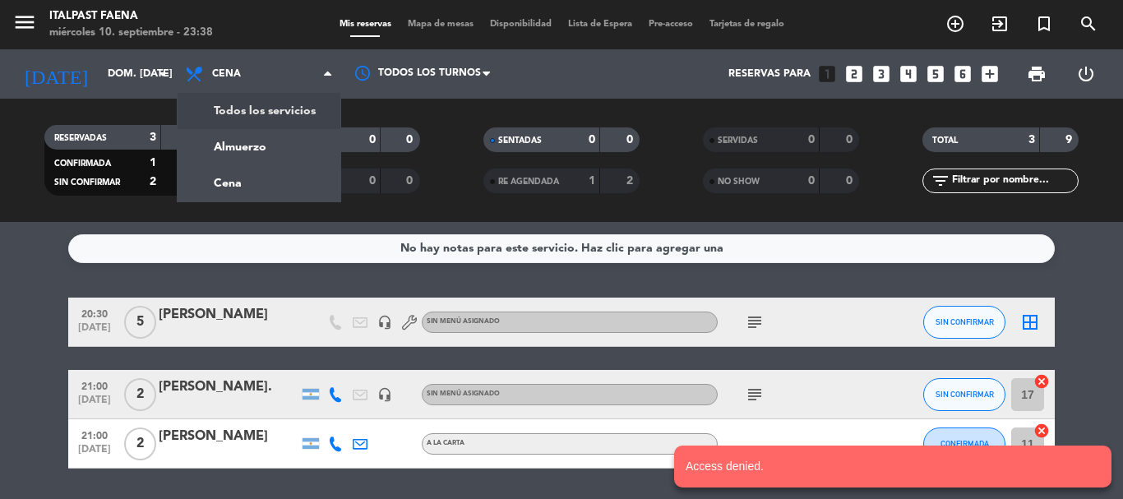
click at [1041, 331] on div "border_all" at bounding box center [1029, 322] width 49 height 48
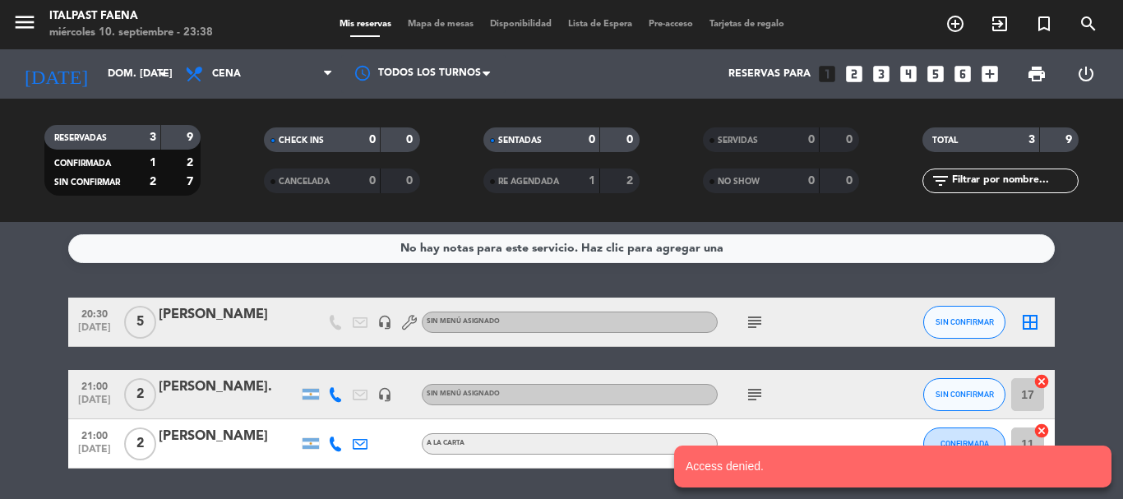
click at [1032, 321] on icon "border_all" at bounding box center [1030, 322] width 20 height 20
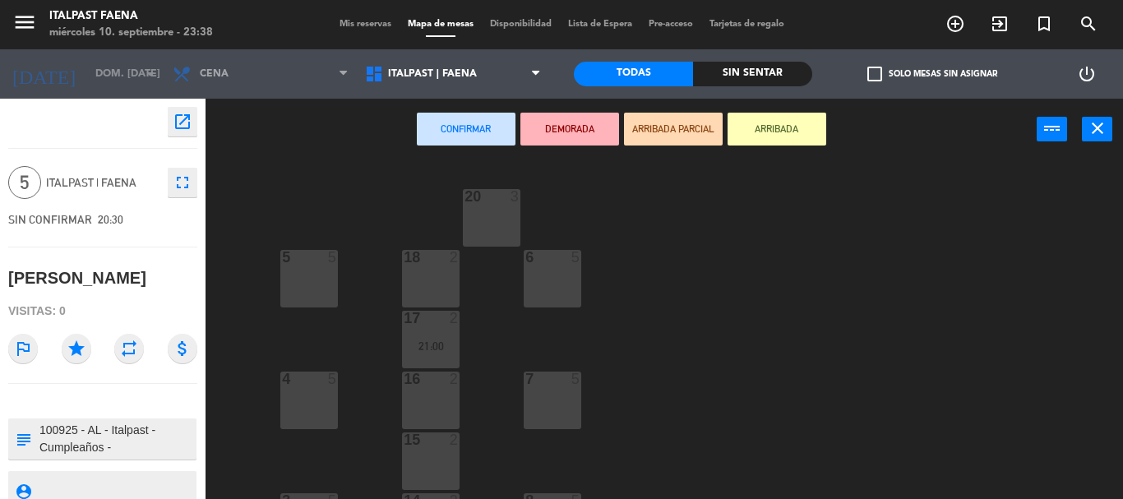
click at [575, 397] on div "7 5" at bounding box center [553, 401] width 58 height 58
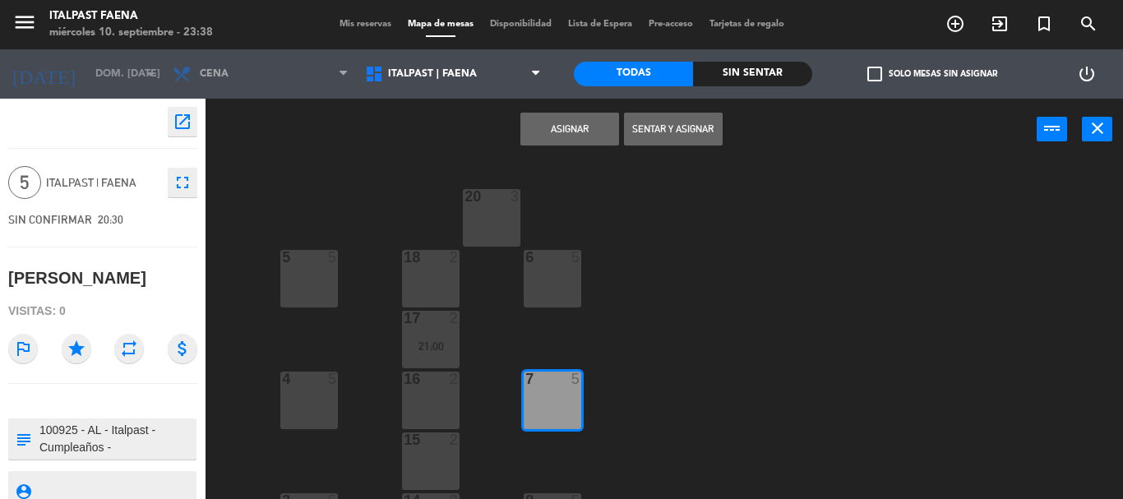
click at [575, 397] on div "7 5" at bounding box center [553, 401] width 58 height 58
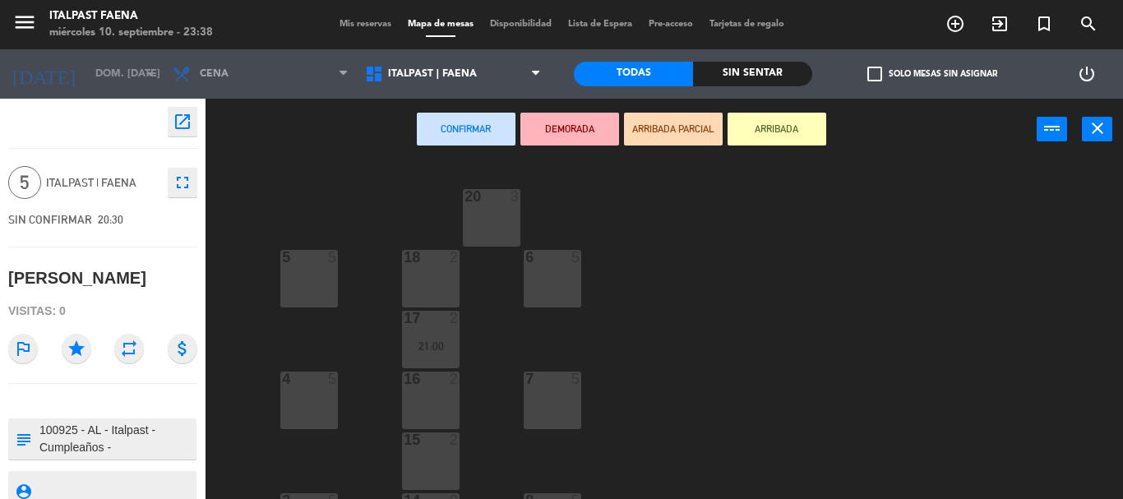
click at [552, 271] on div "6 5" at bounding box center [553, 279] width 58 height 58
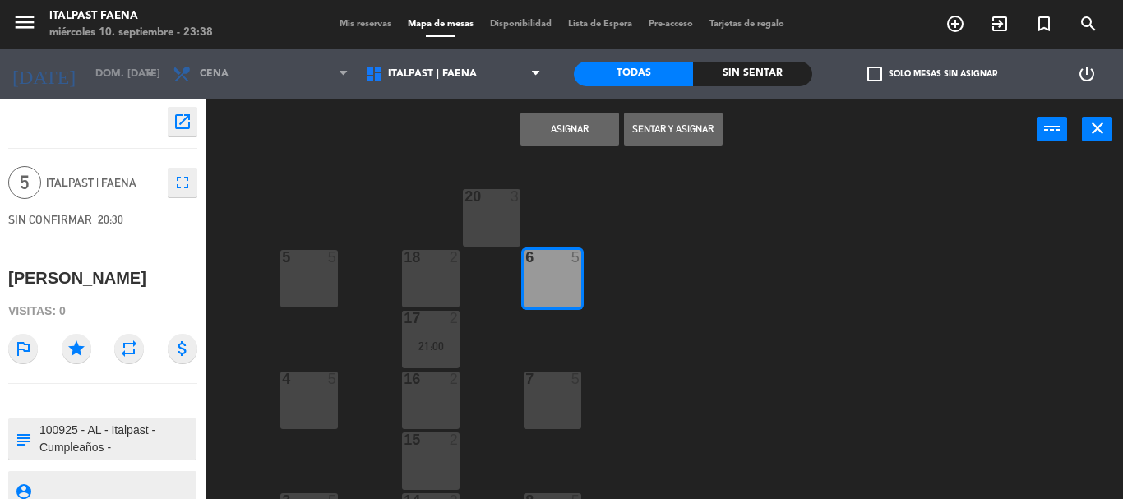
click at [590, 136] on button "Asignar" at bounding box center [569, 129] width 99 height 33
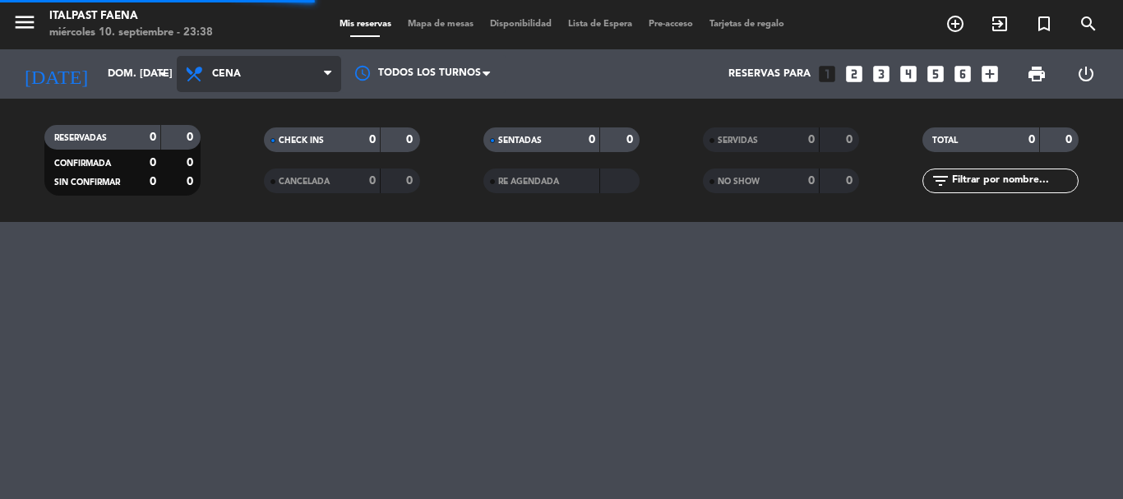
click at [282, 76] on span "Cena" at bounding box center [259, 74] width 164 height 36
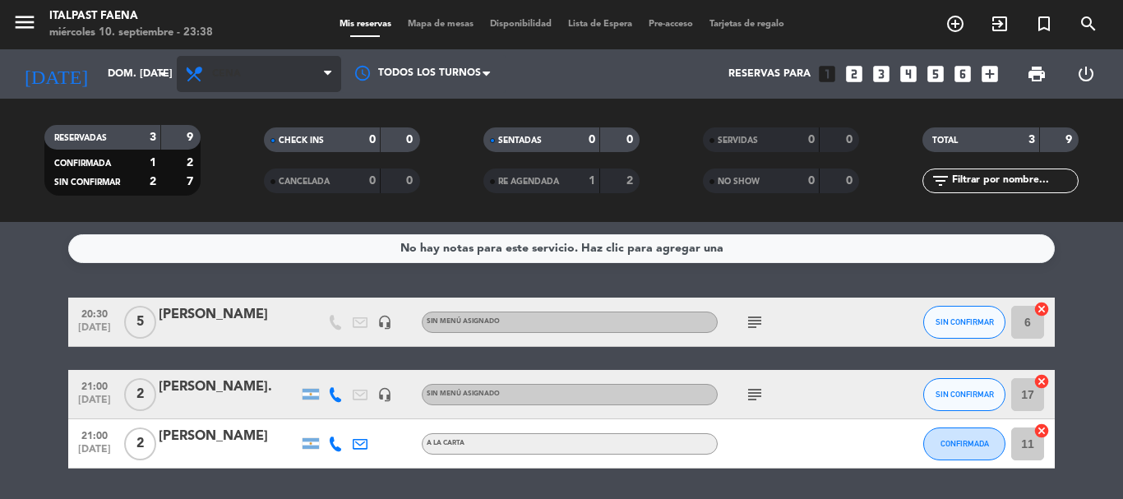
click at [236, 82] on span "Cena" at bounding box center [259, 74] width 164 height 36
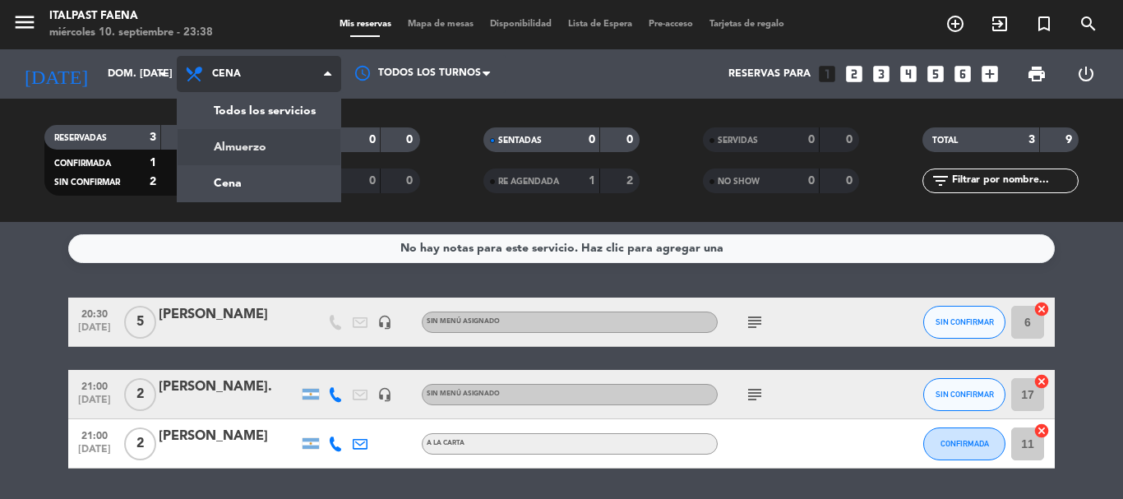
click at [227, 150] on div "menu Italpast Faena miércoles 10. septiembre - 23:38 Mis reservas Mapa de mesas…" at bounding box center [561, 111] width 1123 height 222
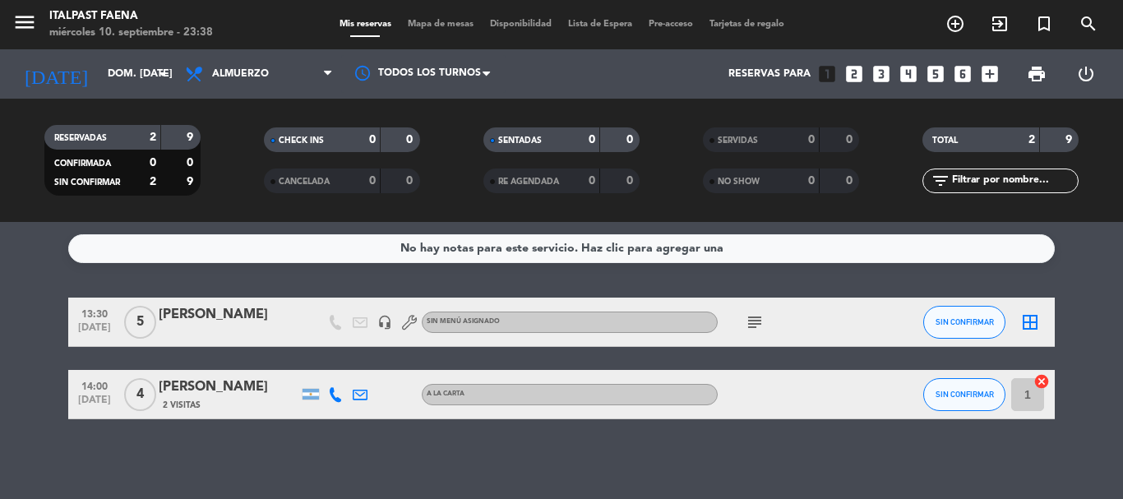
click at [750, 320] on icon "subject" at bounding box center [755, 322] width 20 height 20
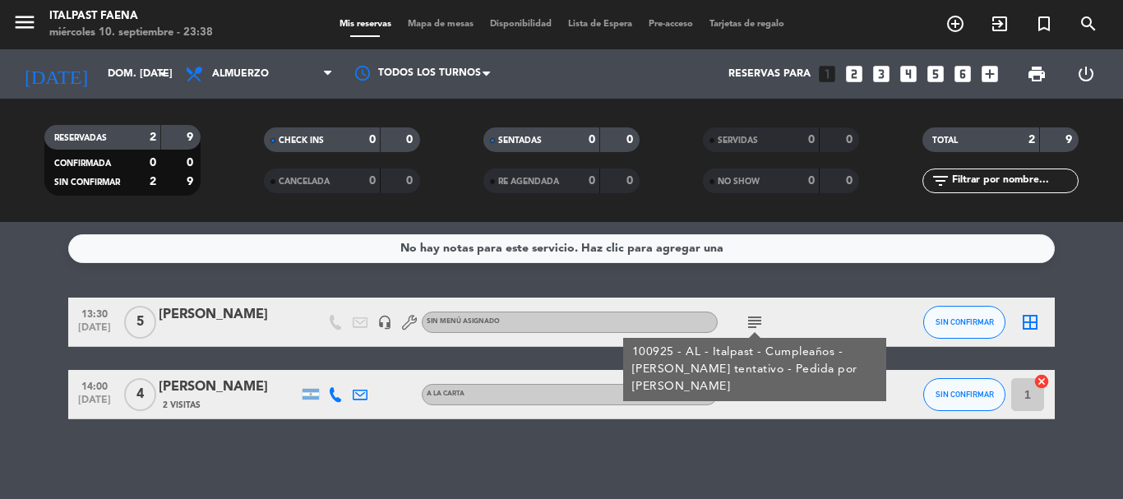
click at [1039, 319] on icon "border_all" at bounding box center [1030, 322] width 20 height 20
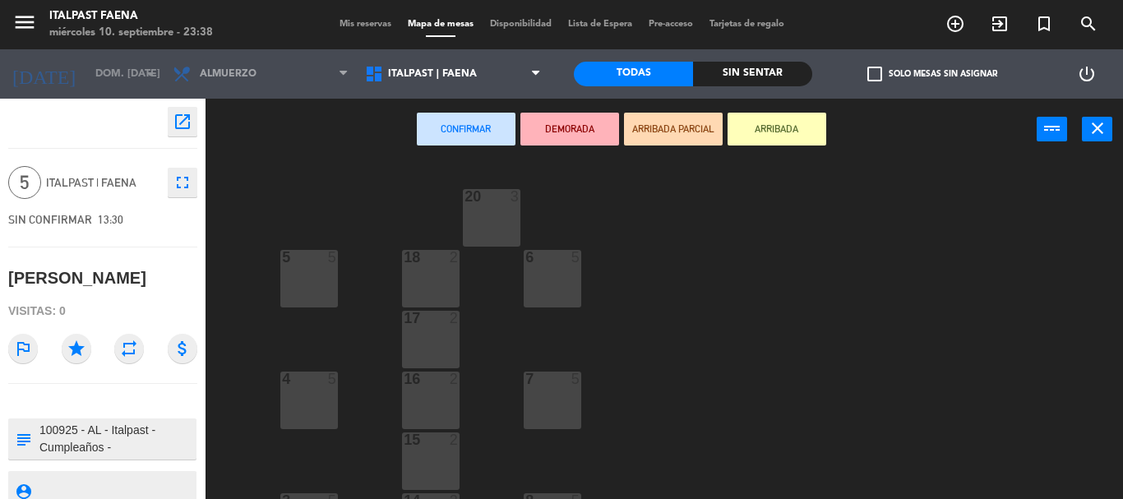
click at [538, 280] on div "6 5" at bounding box center [553, 279] width 58 height 58
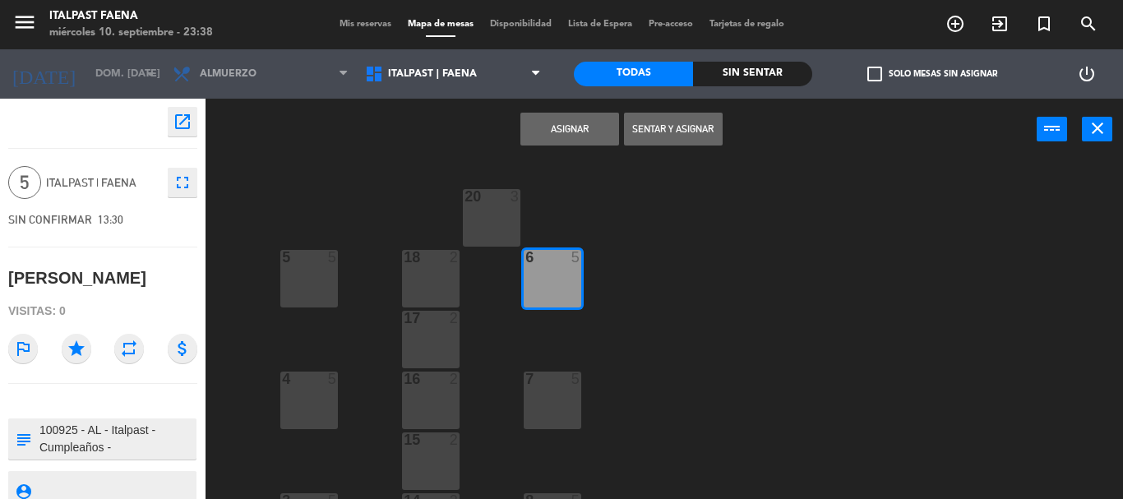
click at [549, 138] on button "Asignar" at bounding box center [569, 129] width 99 height 33
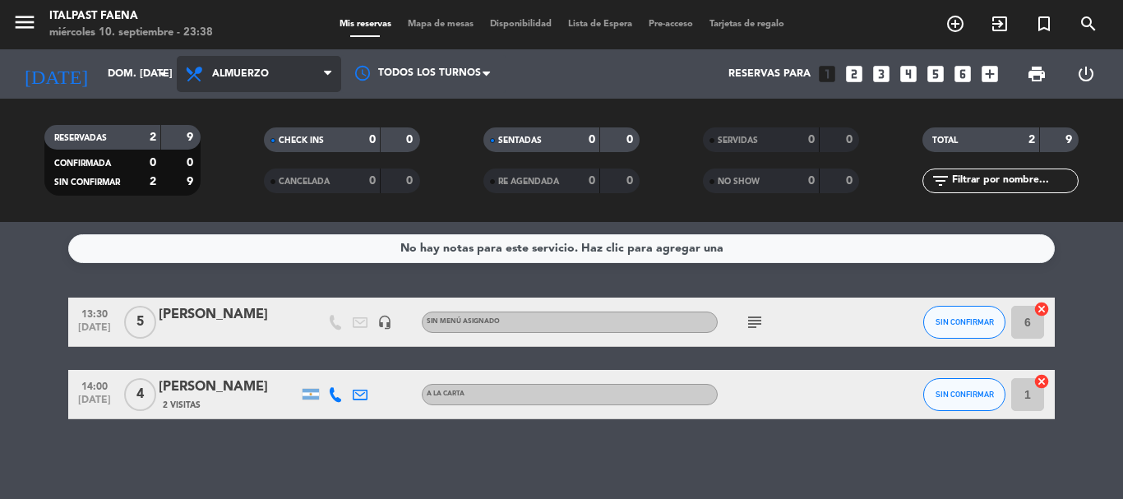
click at [257, 76] on span "Almuerzo" at bounding box center [240, 74] width 57 height 12
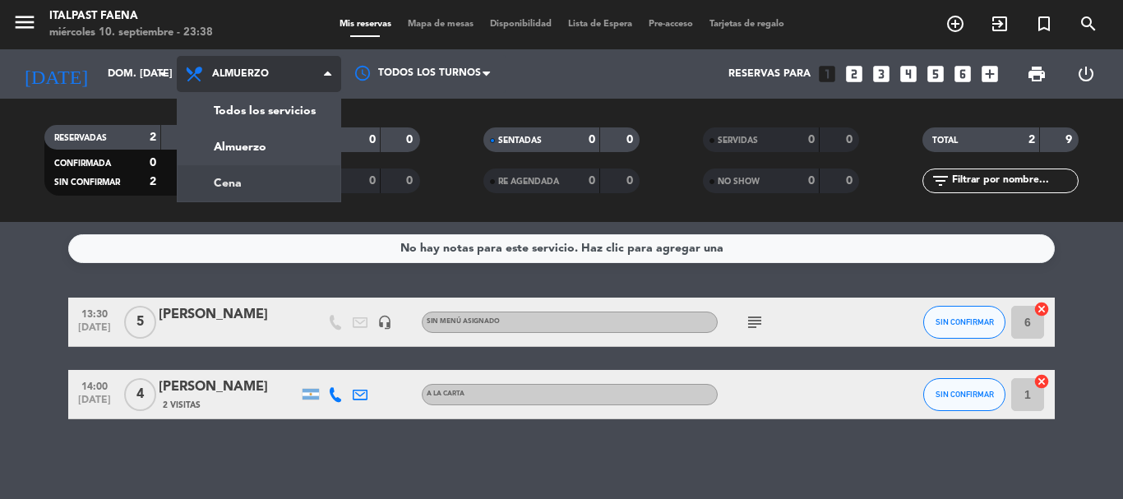
click at [234, 194] on div "menu Italpast Faena miércoles 10. septiembre - 23:38 Mis reservas Mapa de mesas…" at bounding box center [561, 111] width 1123 height 222
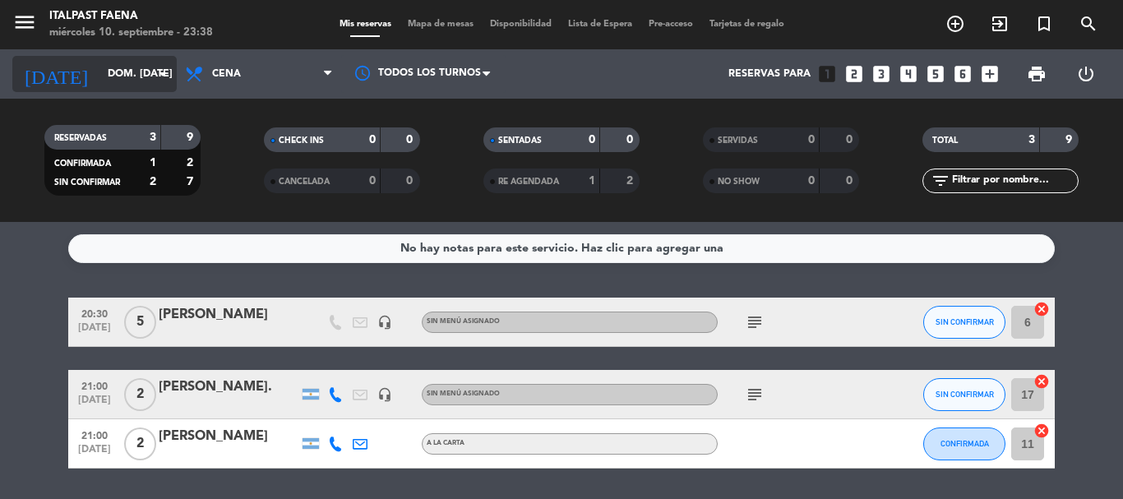
click at [99, 67] on input "dom. [DATE]" at bounding box center [168, 74] width 139 height 28
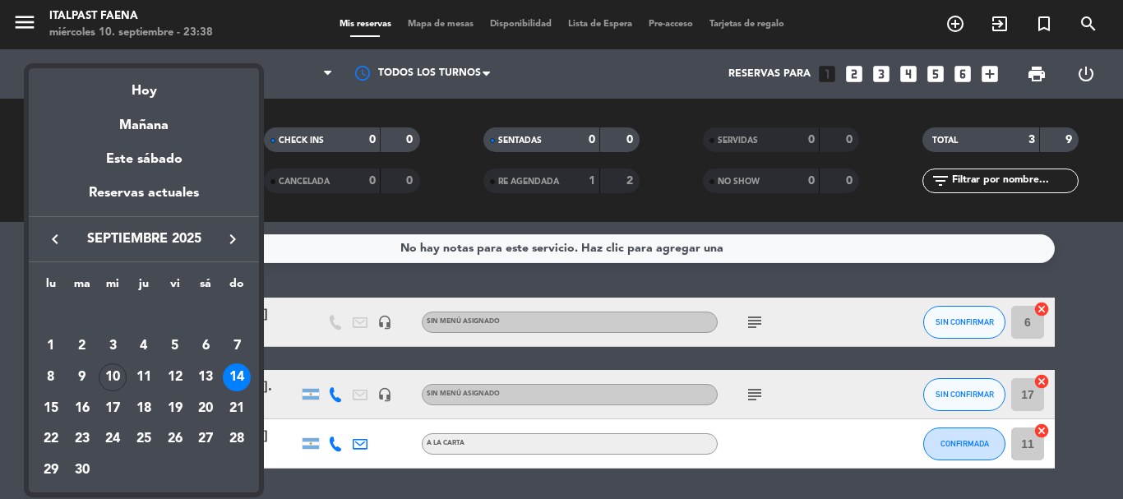
click at [239, 240] on icon "keyboard_arrow_right" at bounding box center [233, 239] width 20 height 20
click at [85, 405] on div "14" at bounding box center [82, 409] width 28 height 28
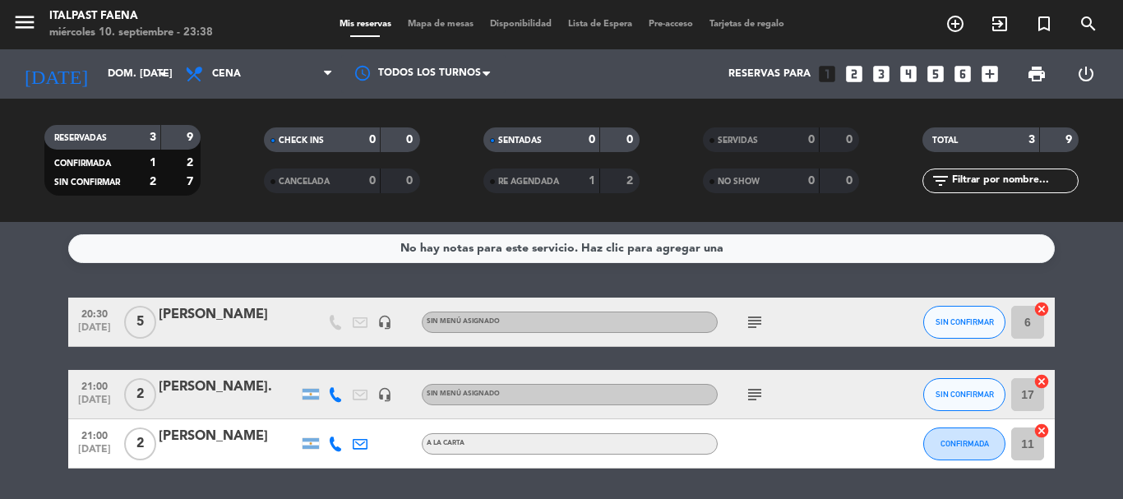
type input "[DATE] oct."
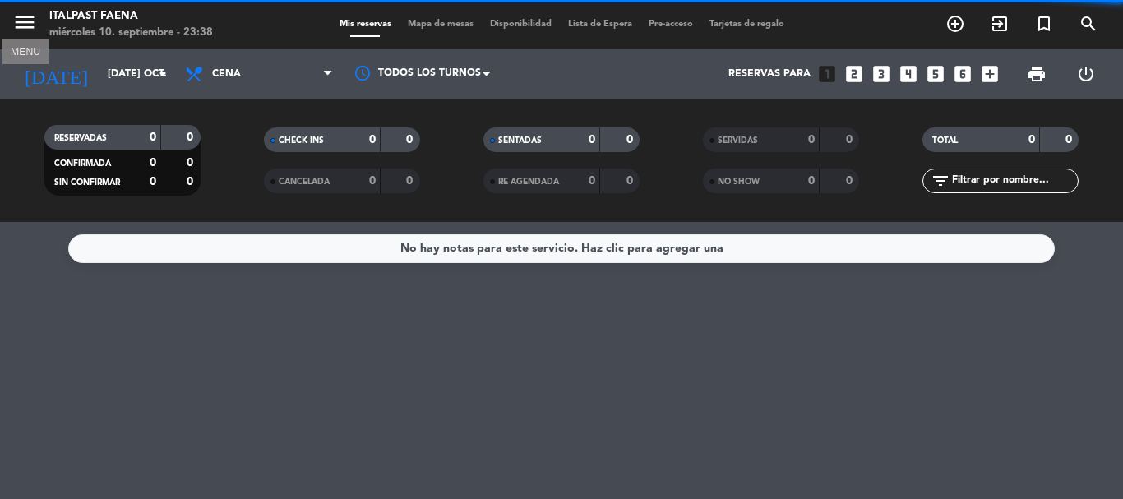
click at [25, 32] on icon "menu" at bounding box center [24, 22] width 25 height 25
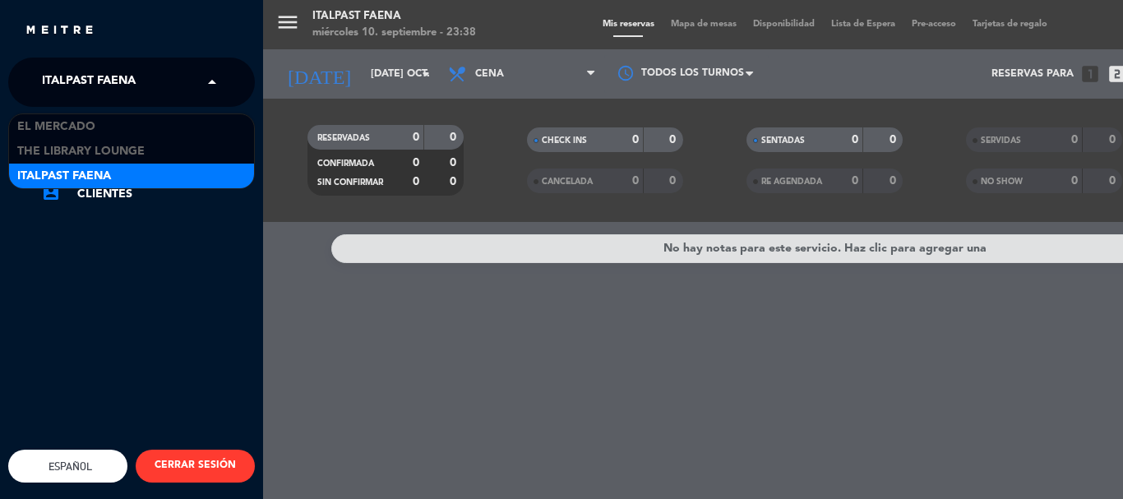
click at [80, 76] on span "Italpast Faena" at bounding box center [89, 82] width 94 height 35
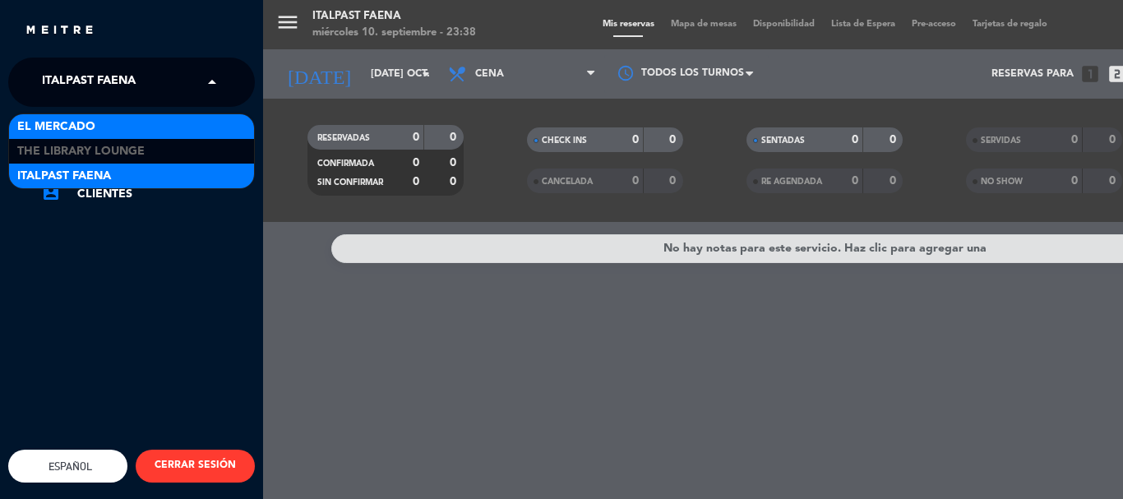
click at [73, 119] on span "El Mercado" at bounding box center [56, 127] width 78 height 19
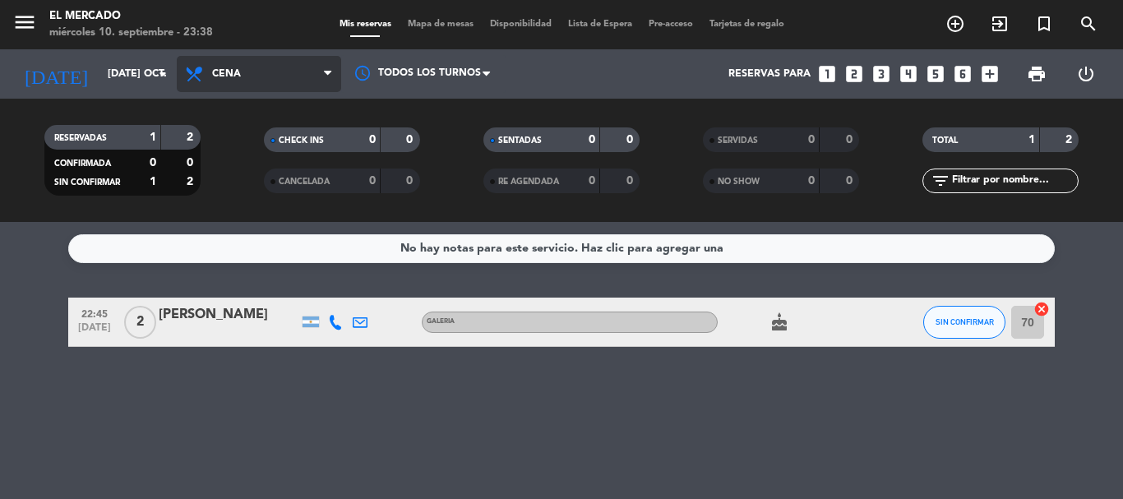
click at [252, 68] on span "Cena" at bounding box center [259, 74] width 164 height 36
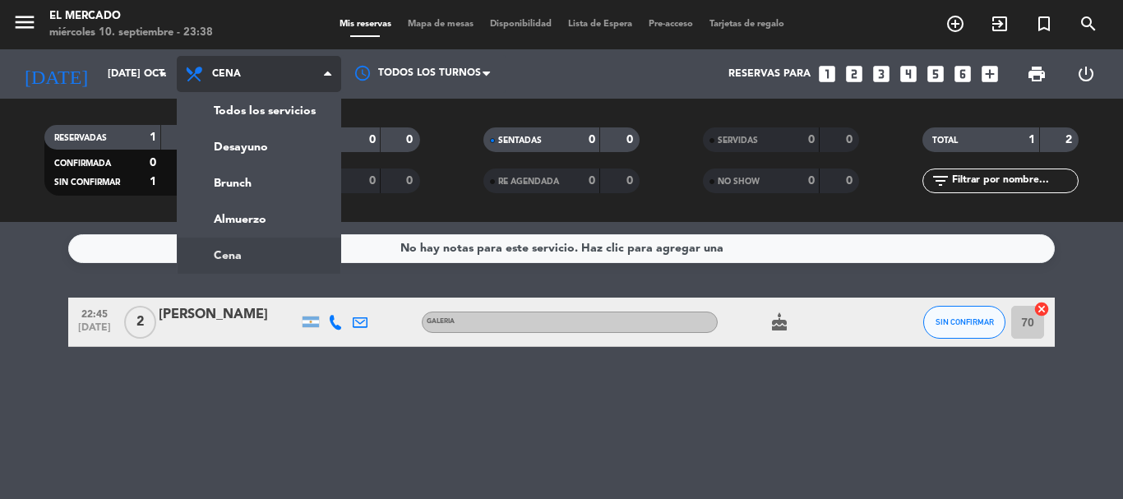
click at [232, 107] on div "menu El [PERSON_NAME] miércoles 10. septiembre - 23:38 Mis reservas Mapa de mes…" at bounding box center [561, 111] width 1123 height 222
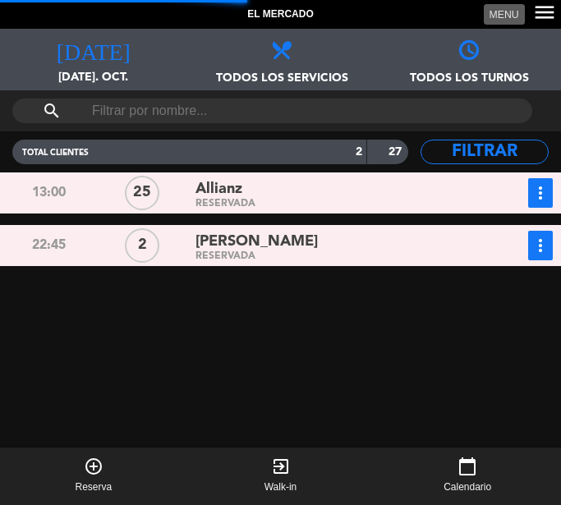
click at [537, 13] on icon "menu" at bounding box center [545, 12] width 25 height 25
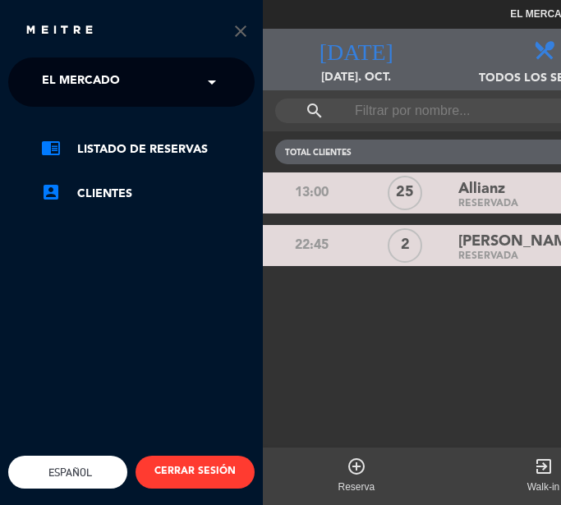
click at [142, 82] on div "× El [PERSON_NAME]" at bounding box center [89, 82] width 109 height 35
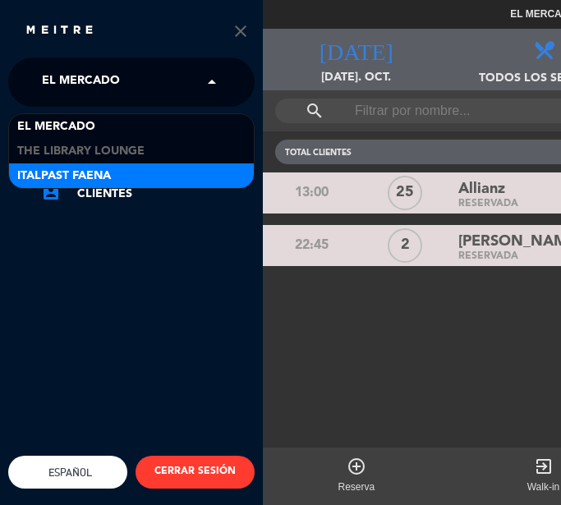
click at [147, 173] on div "Italpast Faena" at bounding box center [131, 176] width 245 height 25
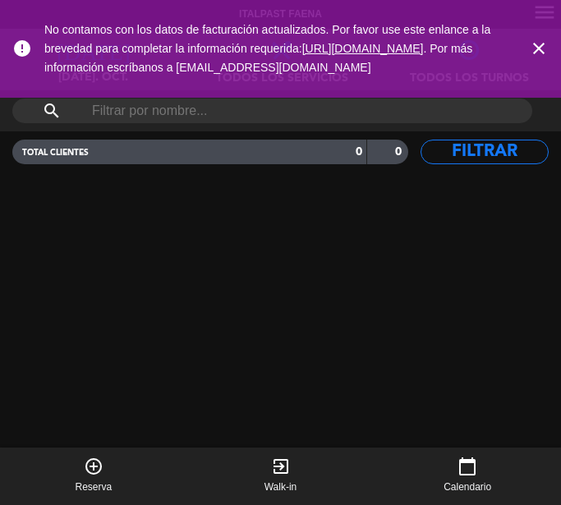
click at [538, 36] on span "close" at bounding box center [539, 48] width 44 height 44
click at [538, 41] on icon "close" at bounding box center [539, 49] width 20 height 20
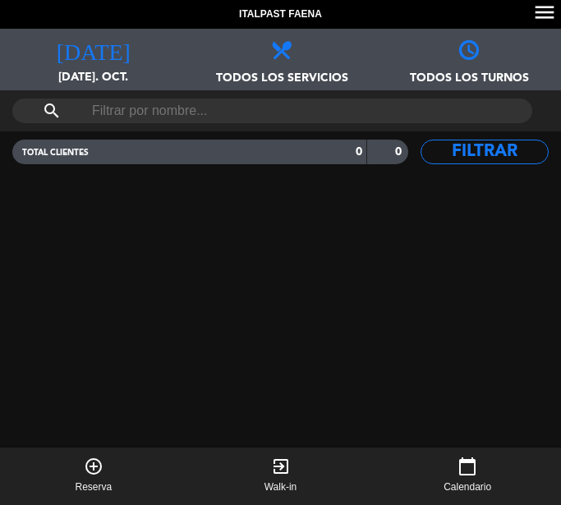
click at [81, 54] on span "[DATE]" at bounding box center [93, 44] width 187 height 31
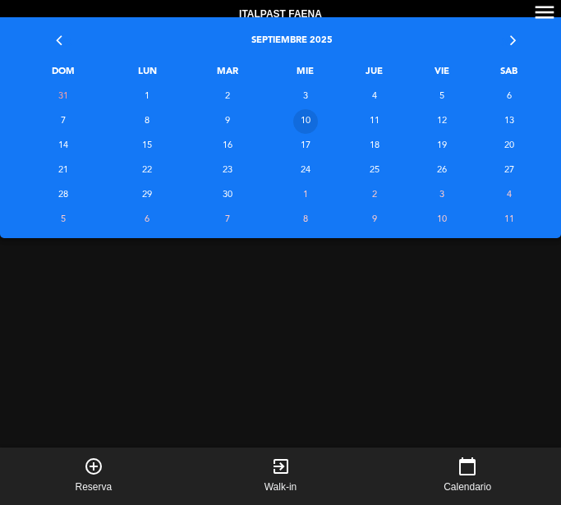
click at [316, 119] on td "10" at bounding box center [304, 121] width 69 height 25
click at [307, 118] on td "10" at bounding box center [304, 121] width 69 height 25
click at [306, 121] on td "10" at bounding box center [304, 121] width 69 height 25
click at [550, 12] on icon "menu" at bounding box center [545, 12] width 25 height 25
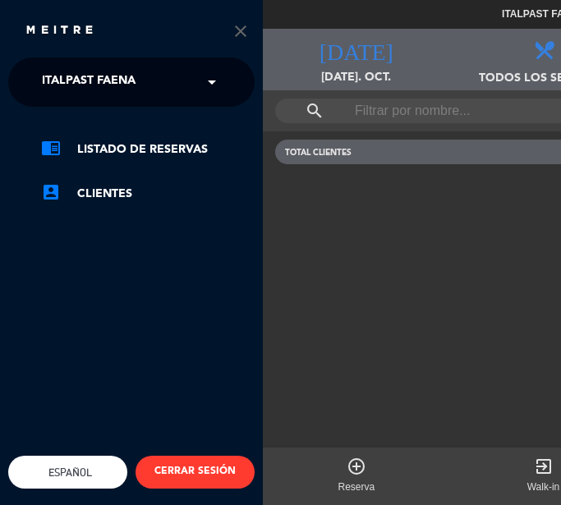
click at [422, 45] on div "Italpast Faena menu [DATE] [DATE]. oct. [DATE] Todos los servicios Almuerzo Cen…" at bounding box center [543, 252] width 561 height 505
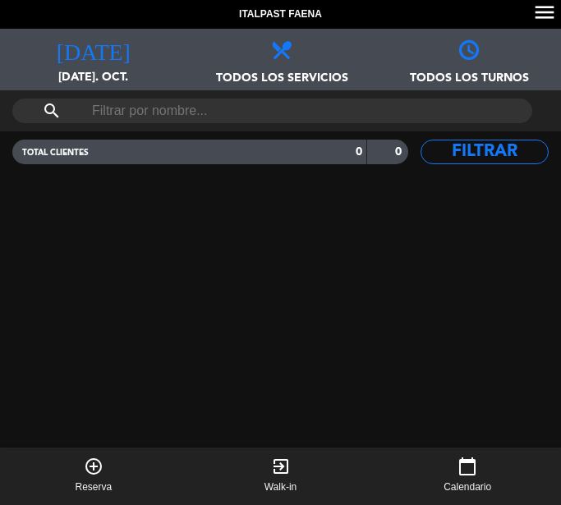
click at [44, 68] on span "[DATE]. oct." at bounding box center [93, 83] width 187 height 31
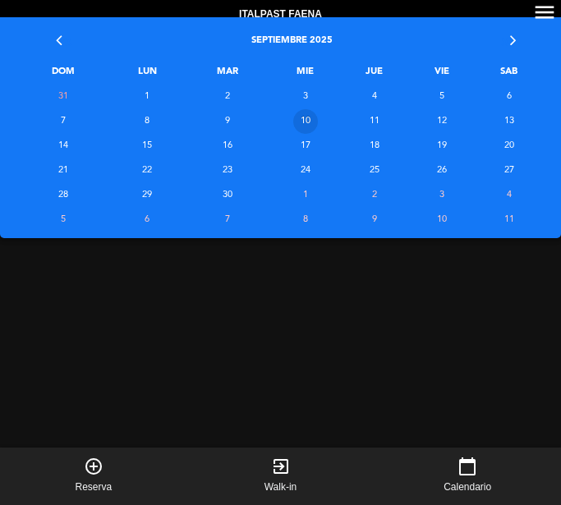
click at [305, 114] on td "10" at bounding box center [304, 121] width 69 height 25
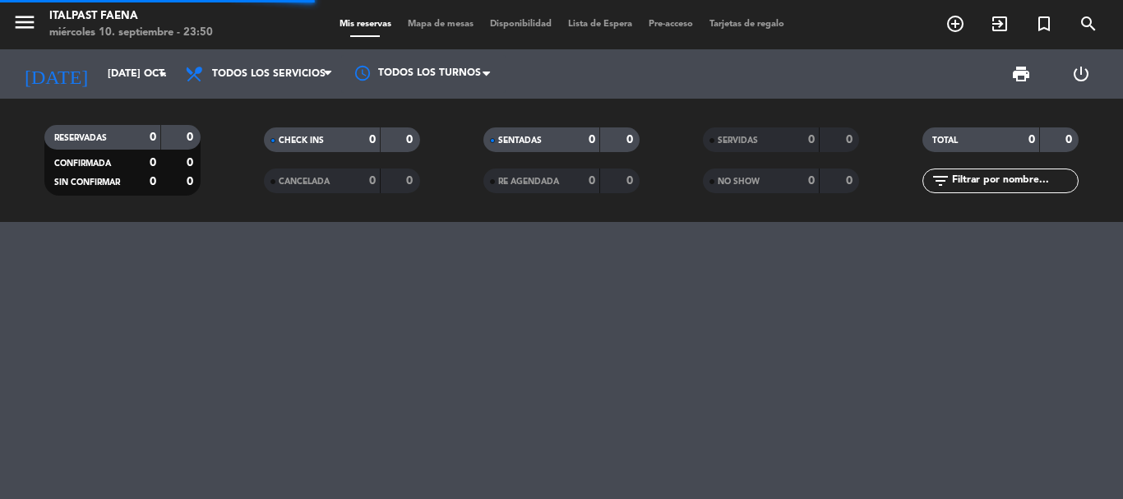
click at [455, 282] on div at bounding box center [561, 360] width 1123 height 277
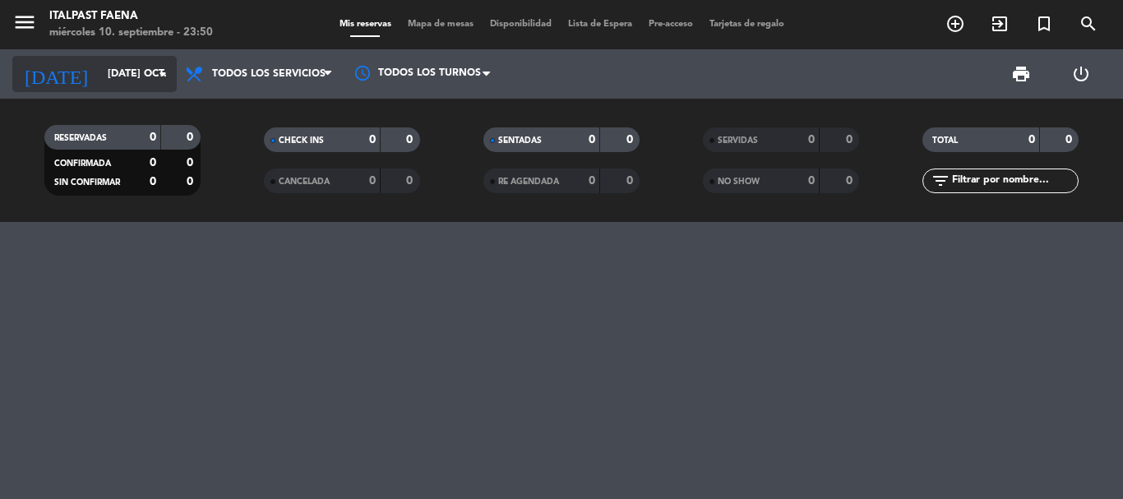
click at [99, 75] on input "[DATE] oct." at bounding box center [168, 74] width 139 height 28
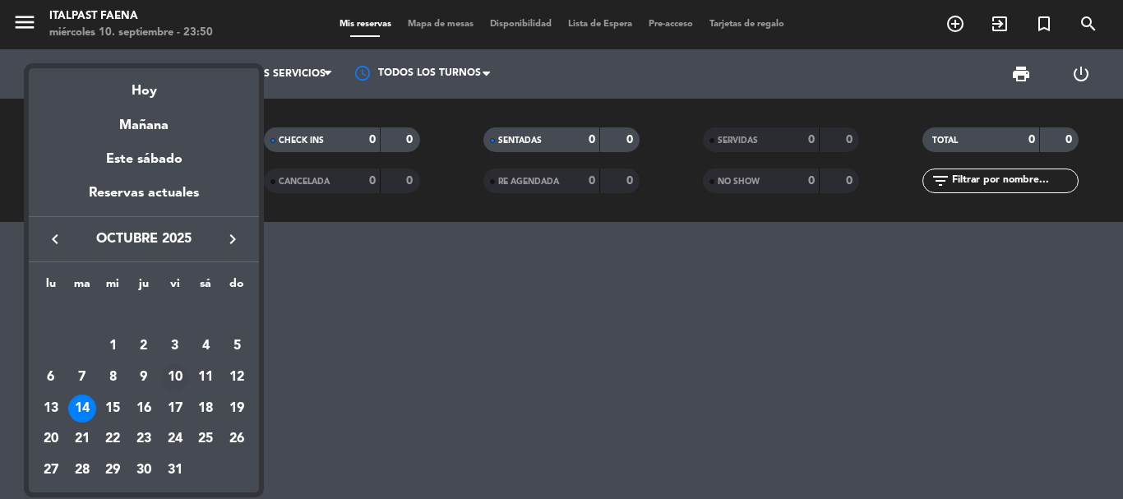
click at [168, 367] on div "10" at bounding box center [175, 377] width 28 height 28
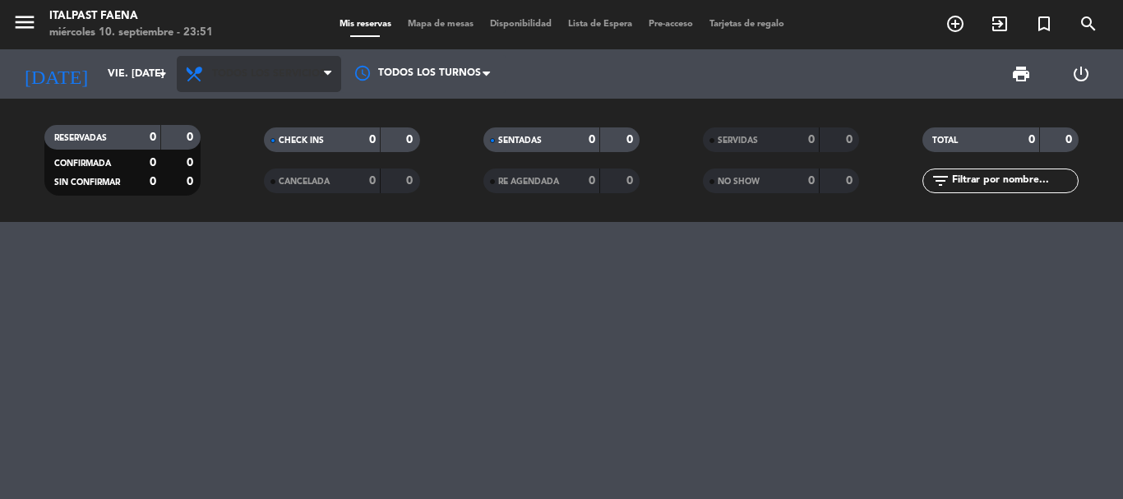
click at [289, 69] on span "Todos los servicios" at bounding box center [268, 74] width 113 height 12
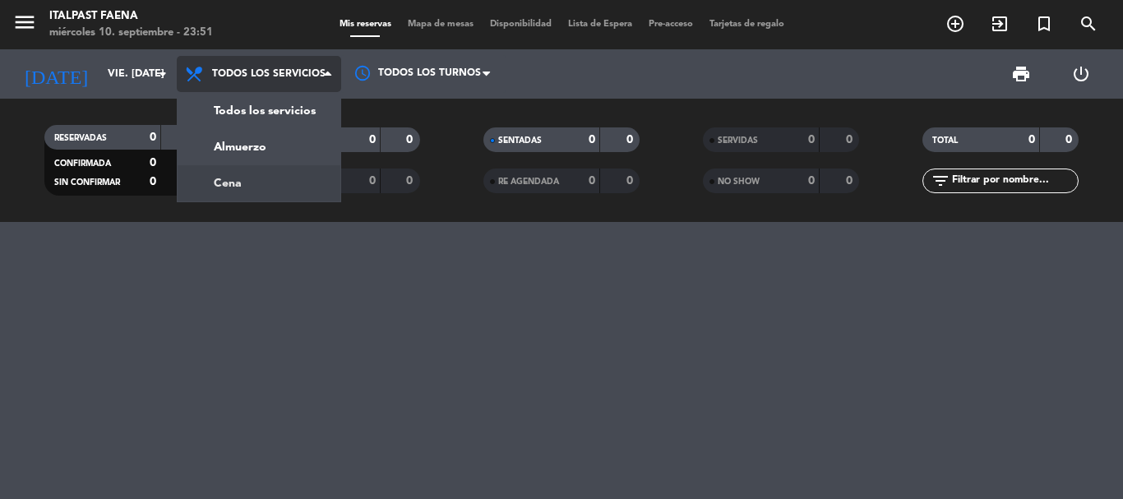
click at [279, 180] on div "menu Italpast Faena miércoles 10. septiembre - 23:51 Mis reservas Mapa de mesas…" at bounding box center [561, 111] width 1123 height 222
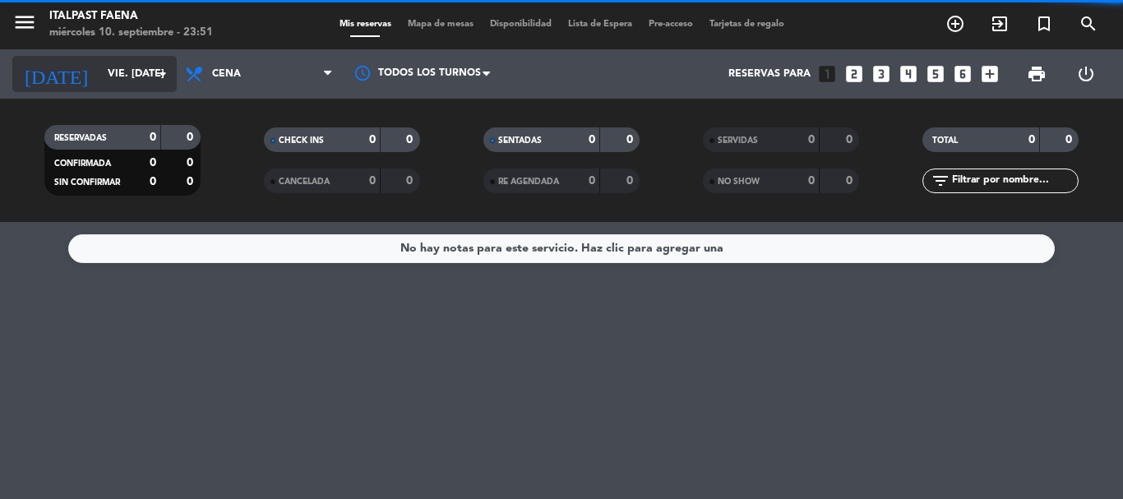
click at [105, 81] on input "vie. [DATE]" at bounding box center [168, 74] width 139 height 28
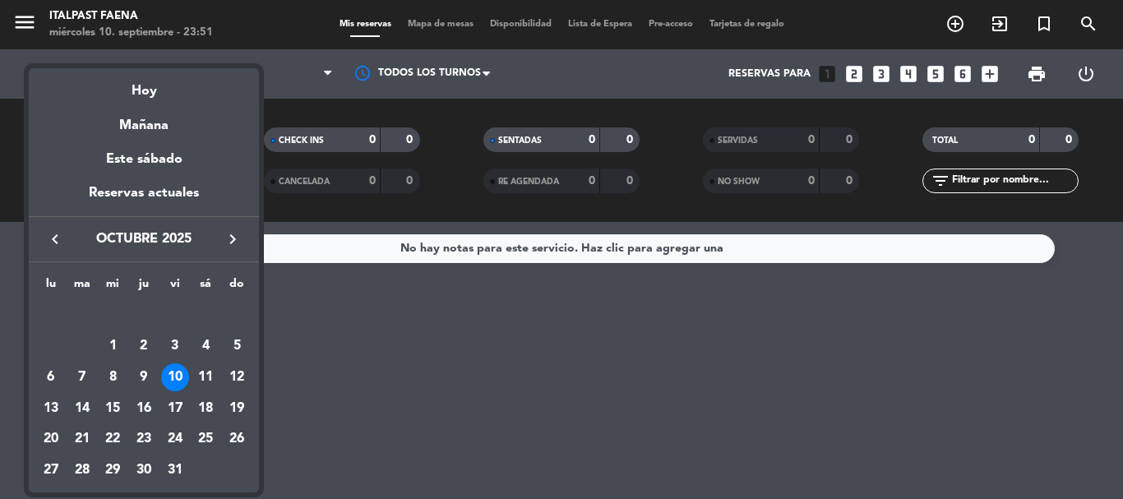
click at [56, 243] on icon "keyboard_arrow_left" at bounding box center [55, 239] width 20 height 20
click at [118, 382] on div "10" at bounding box center [113, 377] width 28 height 28
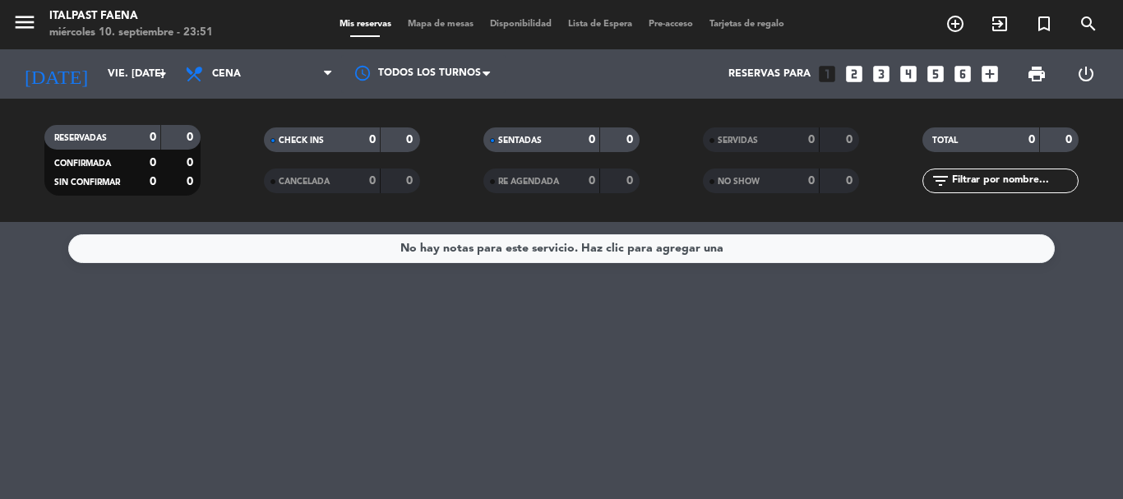
type input "mié. [DATE]"
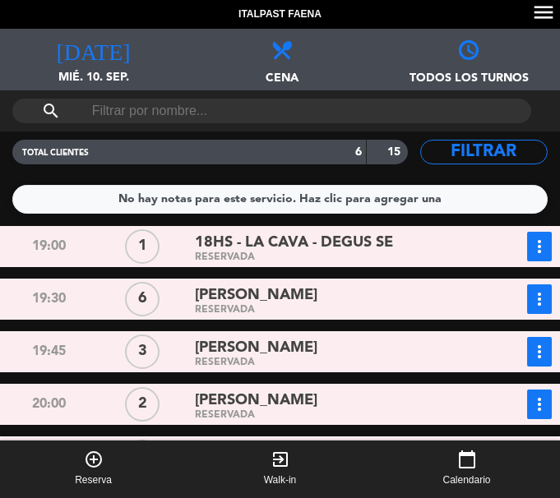
click at [550, 120] on div "search" at bounding box center [280, 111] width 560 height 25
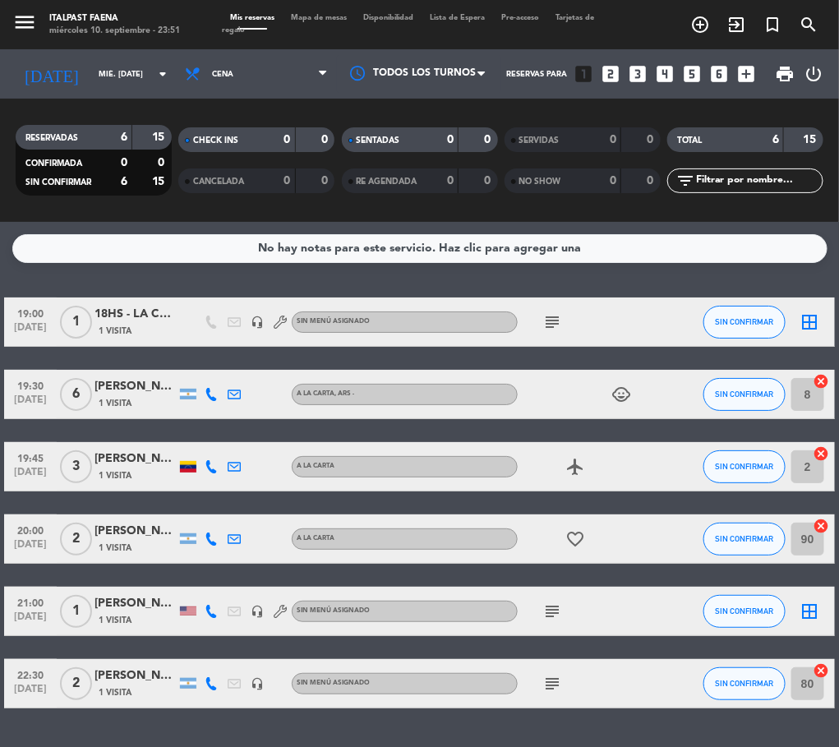
drag, startPoint x: 205, startPoint y: 684, endPoint x: 219, endPoint y: 684, distance: 14.8
click at [208, 498] on icon at bounding box center [211, 683] width 13 height 13
click at [208, 498] on button "Copiar content_paste" at bounding box center [207, 656] width 50 height 17
click at [213, 498] on icon at bounding box center [211, 539] width 13 height 13
click at [219, 498] on span "content_paste" at bounding box center [225, 511] width 12 height 12
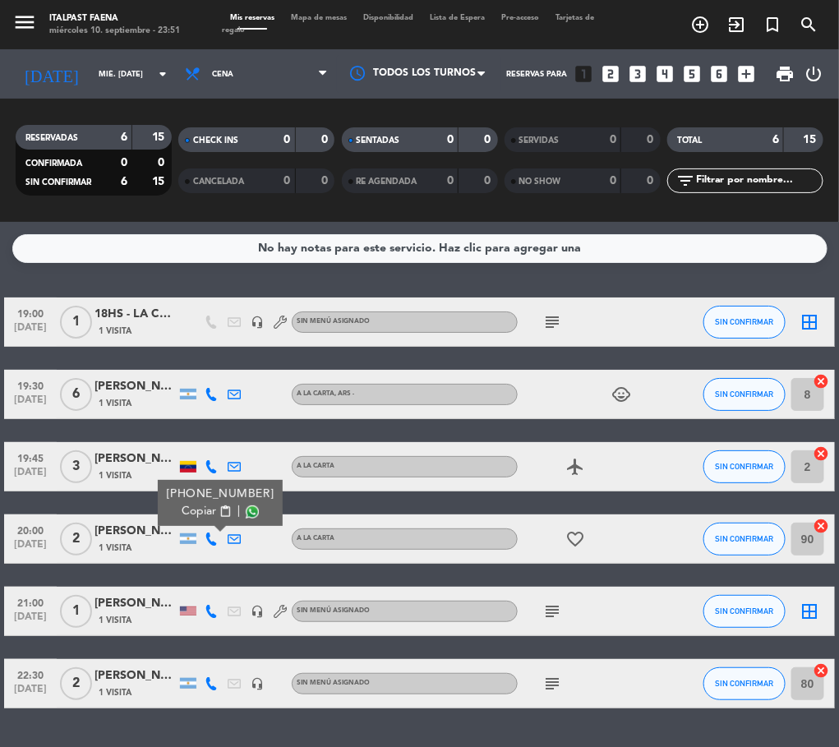
click at [210, 498] on icon at bounding box center [211, 611] width 13 height 13
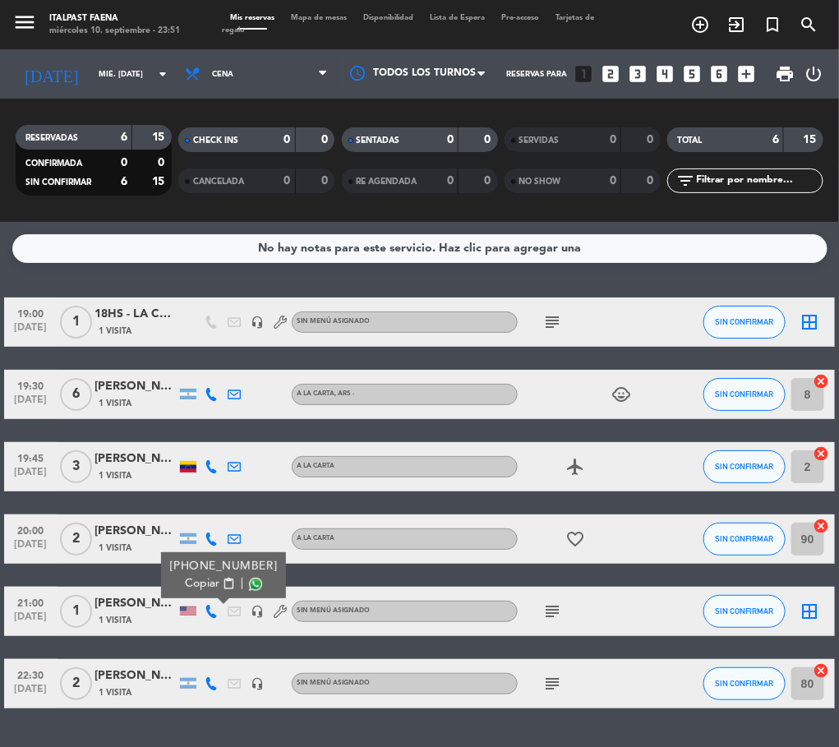
drag, startPoint x: 198, startPoint y: 593, endPoint x: 205, endPoint y: 587, distance: 8.7
click at [198, 498] on div "[PHONE_NUMBER] Copiar content_paste |" at bounding box center [223, 575] width 125 height 46
click at [205, 498] on span "Copiar" at bounding box center [202, 583] width 35 height 17
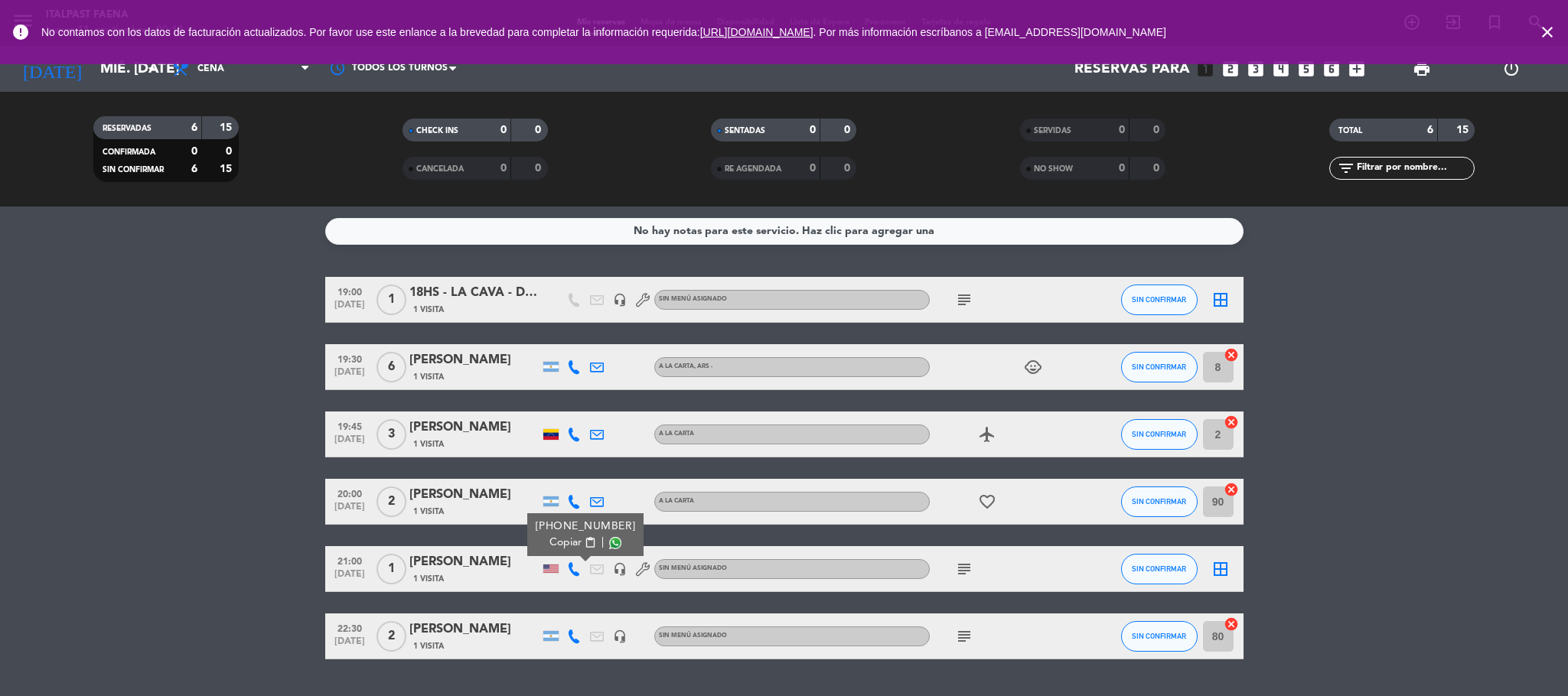
click at [1045, 25] on icon "close" at bounding box center [1548, 33] width 19 height 19
